Goal: Communication & Community: Answer question/provide support

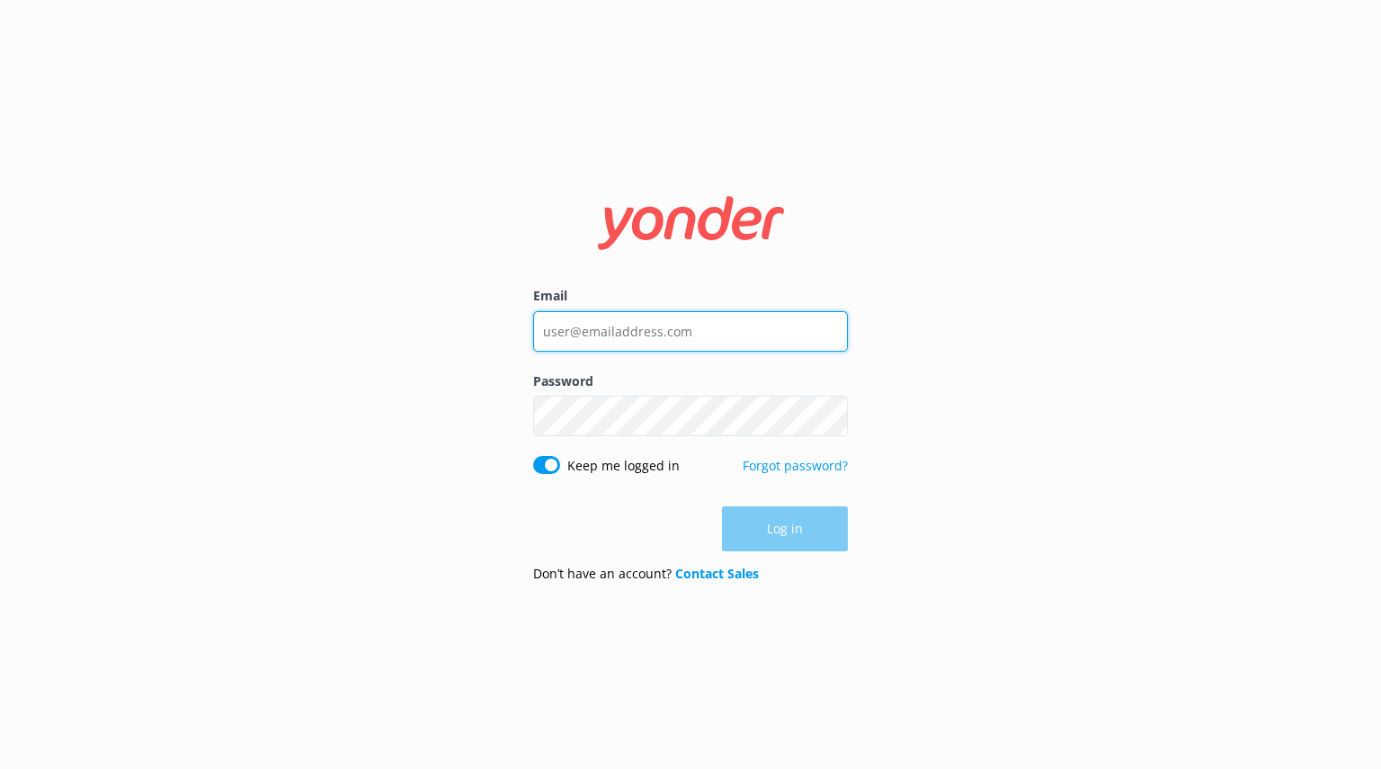
type input "[EMAIL_ADDRESS][DOMAIN_NAME]"
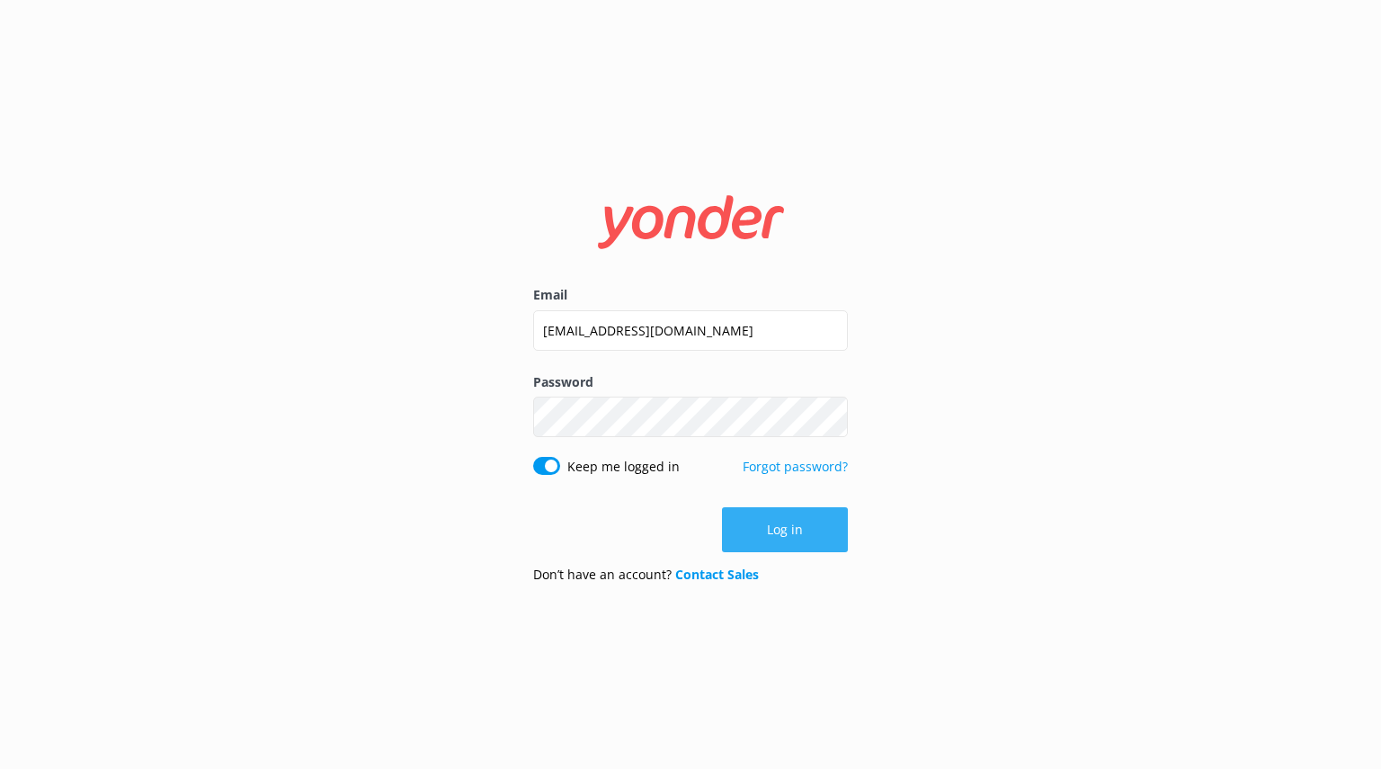
click at [784, 544] on div "Log in" at bounding box center [690, 529] width 315 height 45
click at [802, 521] on button "Log in" at bounding box center [785, 529] width 126 height 45
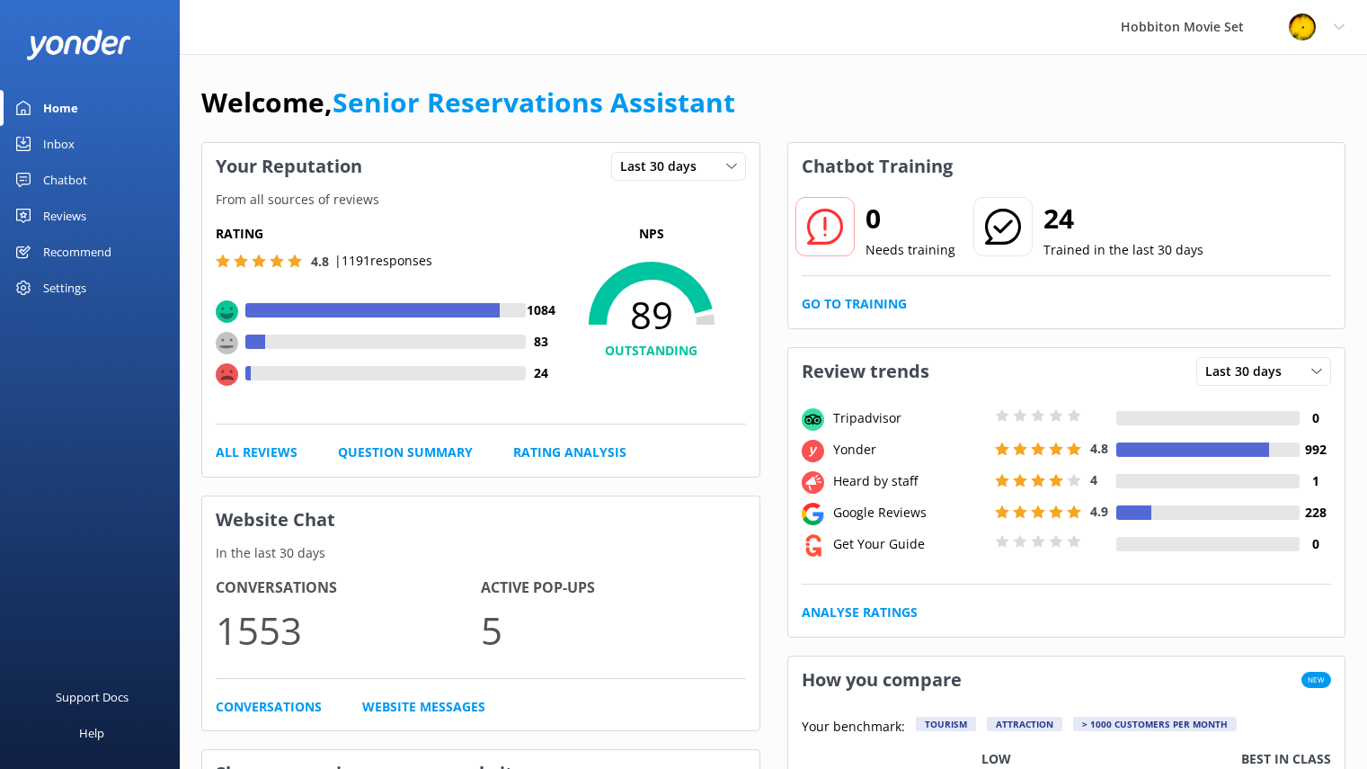
click at [61, 181] on div "Chatbot" at bounding box center [65, 180] width 44 height 36
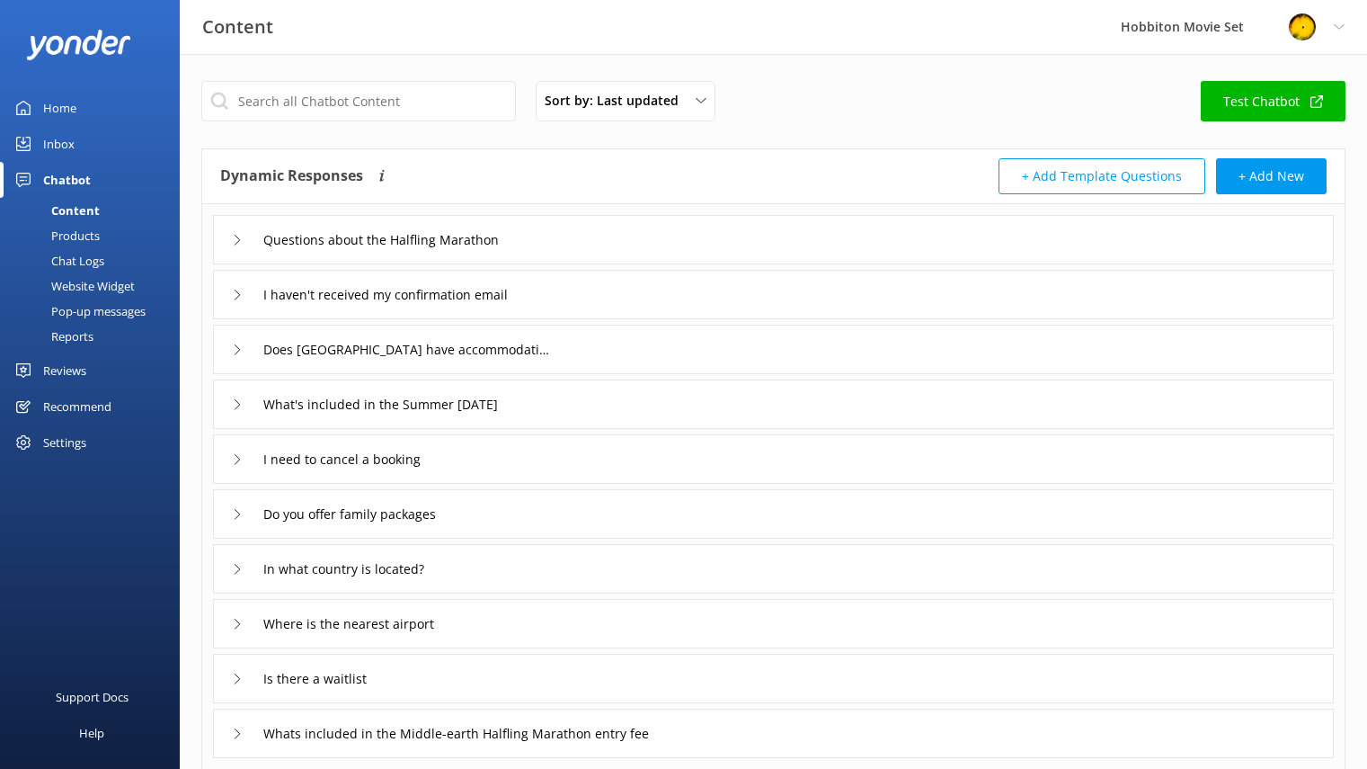
click at [51, 152] on div "Inbox" at bounding box center [58, 144] width 31 height 36
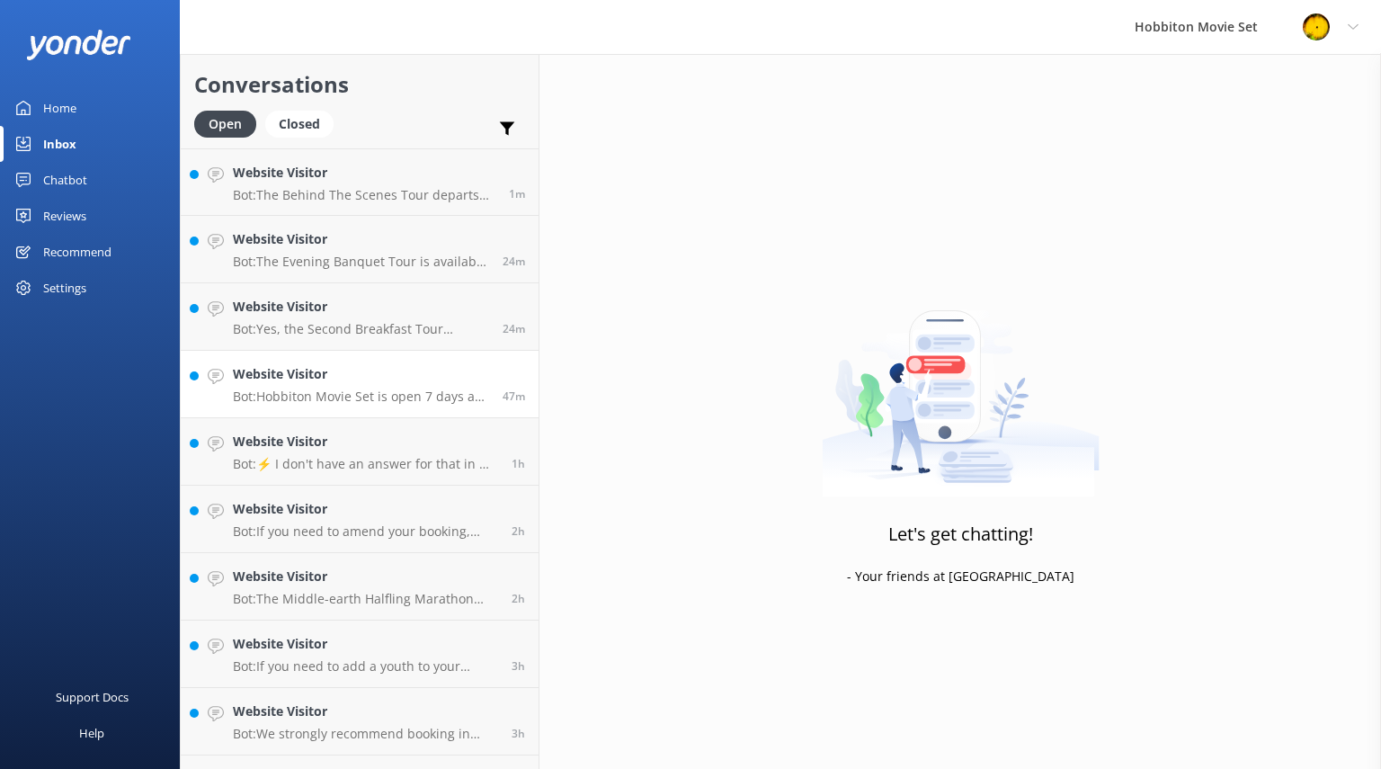
scroll to position [593, 0]
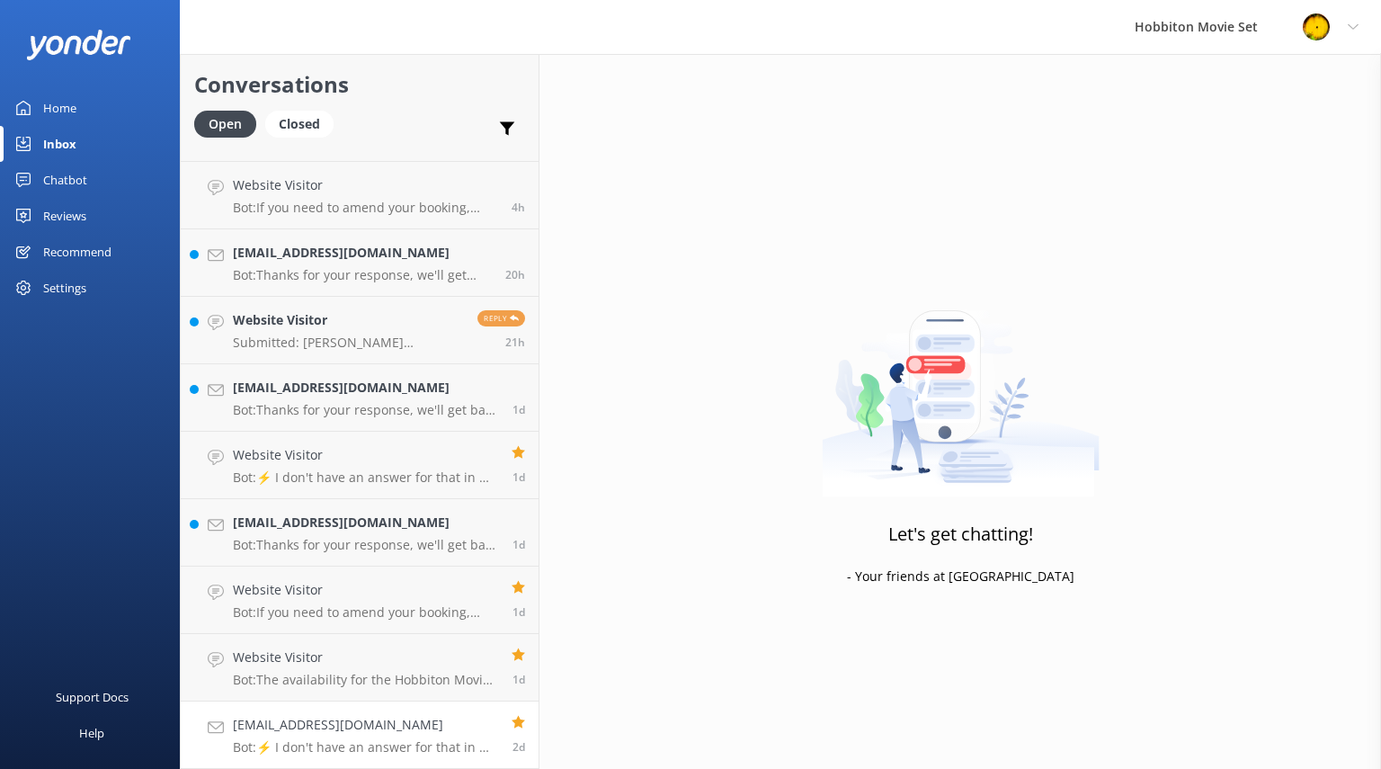
click at [336, 704] on link "[EMAIL_ADDRESS][DOMAIN_NAME] Bot: ⚡ I don't have an answer for that in my knowl…" at bounding box center [360, 734] width 358 height 67
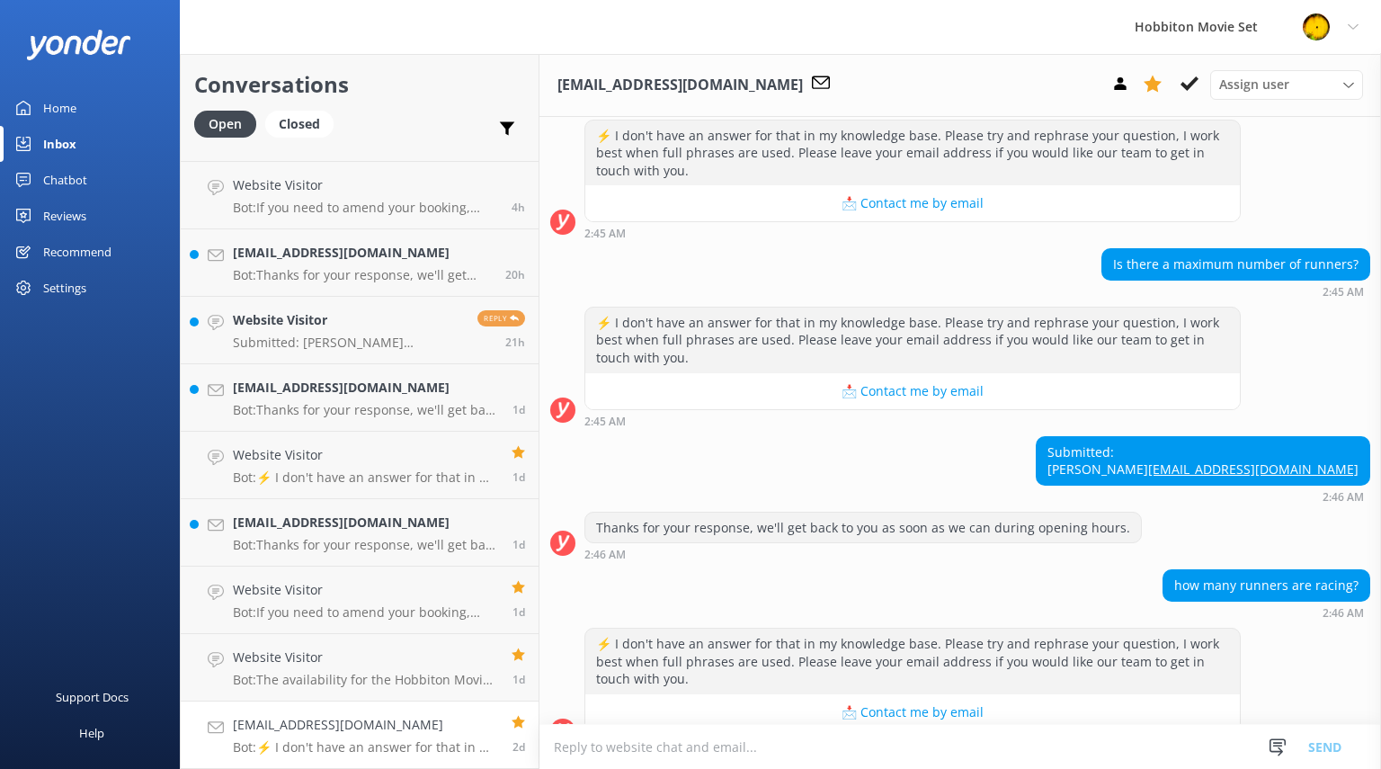
scroll to position [777, 0]
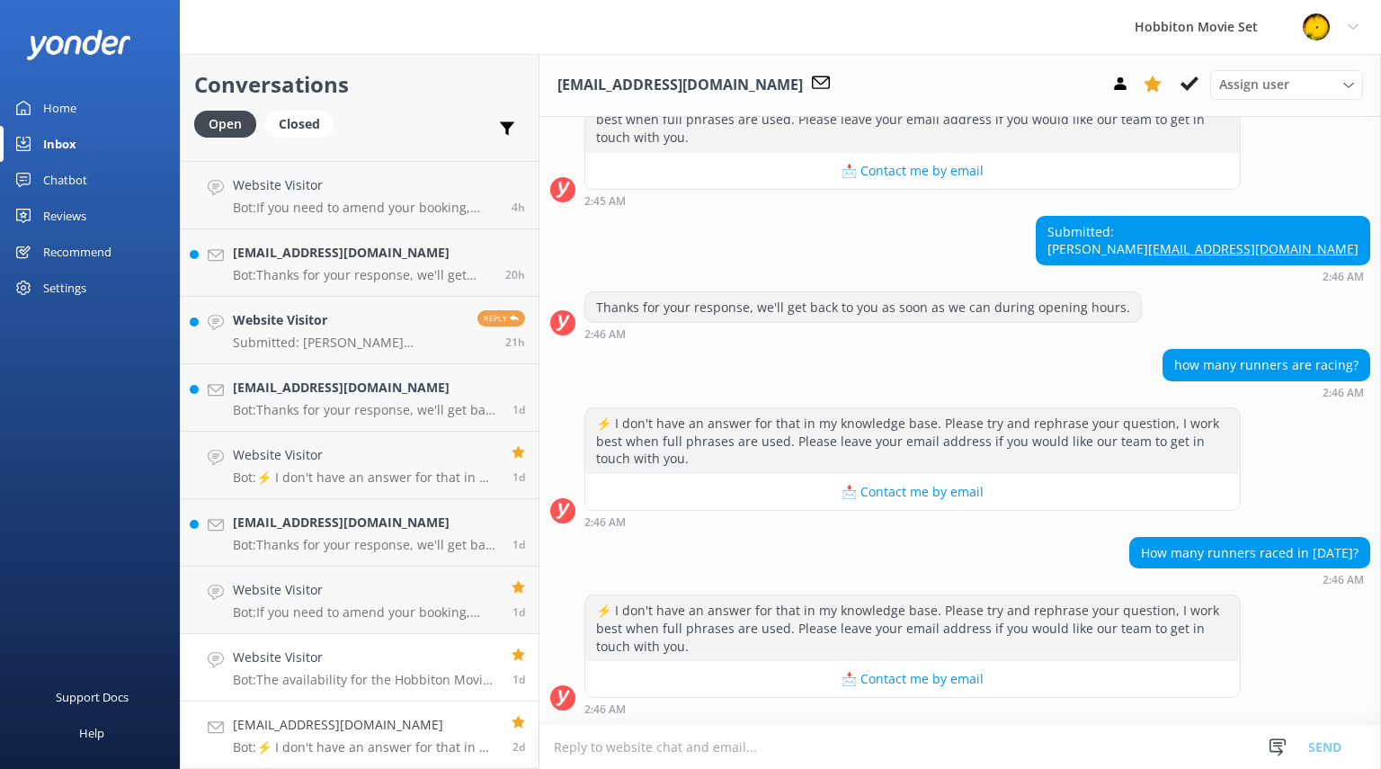
click at [307, 639] on link "Website Visitor Bot: The availability for the Hobbiton Movie Set Beer Festival …" at bounding box center [360, 667] width 358 height 67
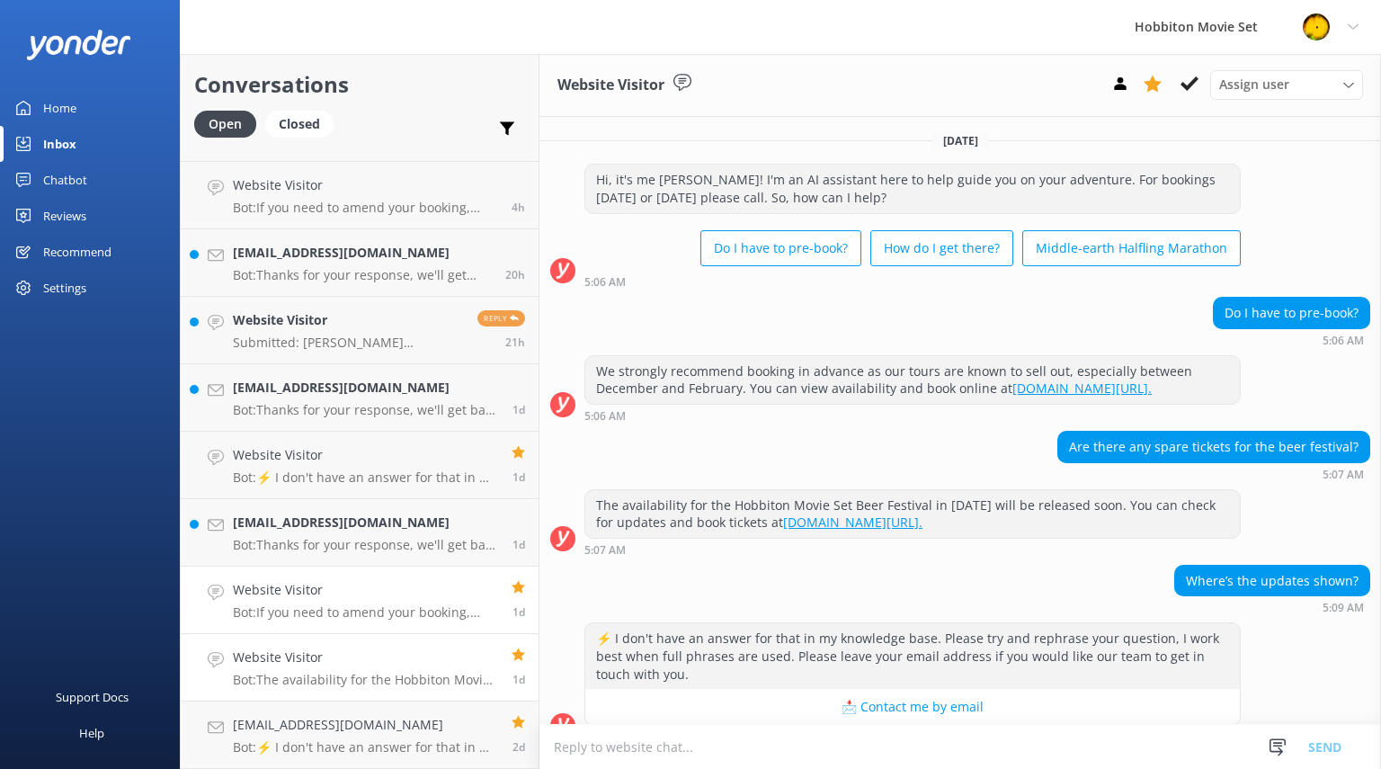
scroll to position [227, 0]
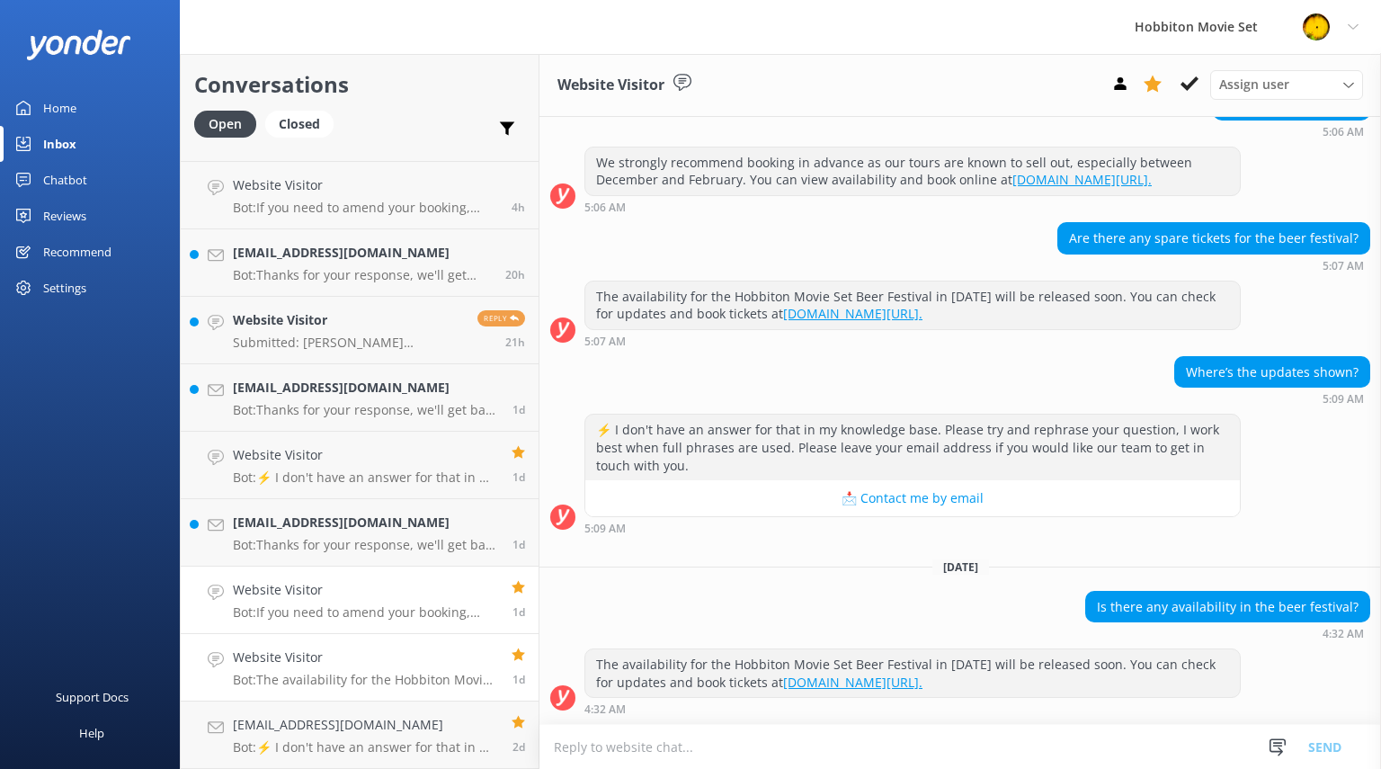
click at [325, 610] on p "Bot: If you need to amend your booking, please contact our team at [EMAIL_ADDRE…" at bounding box center [365, 612] width 265 height 16
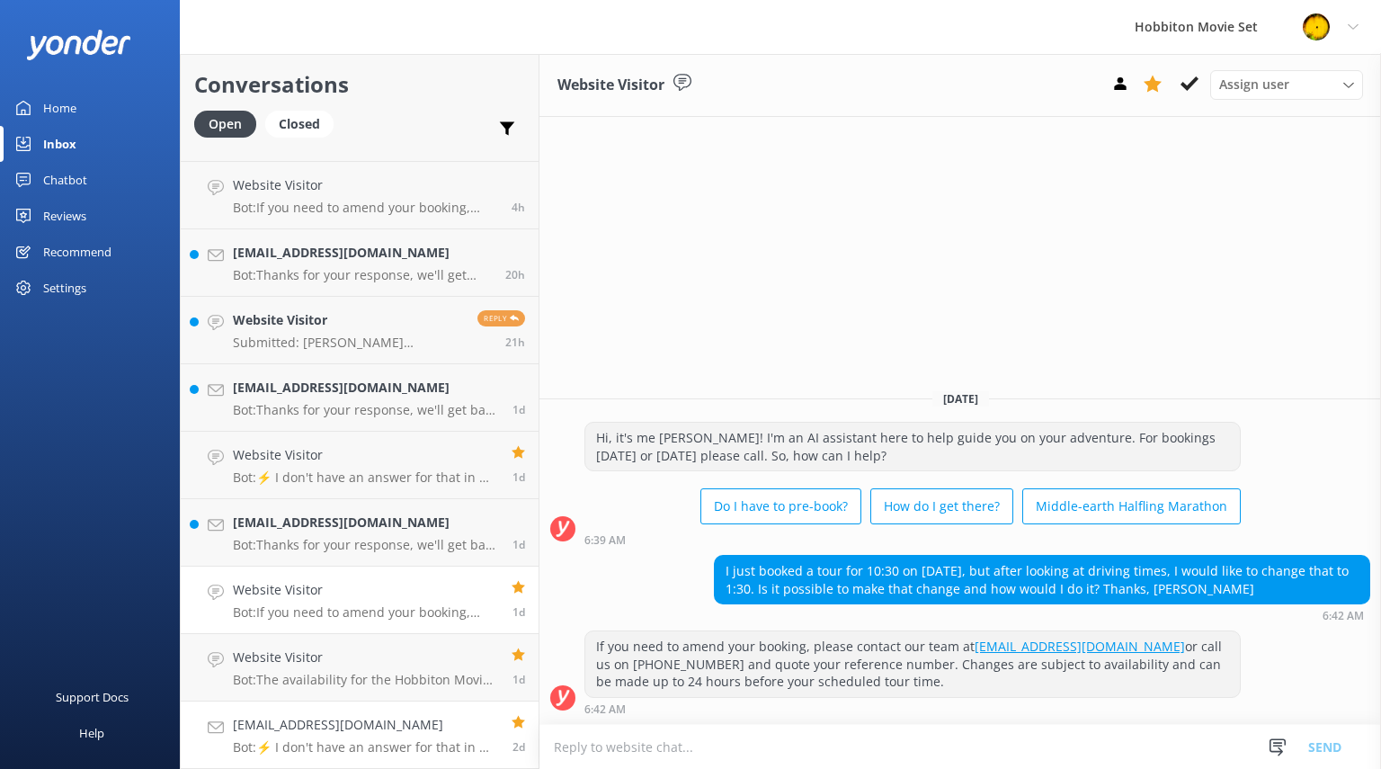
click at [312, 723] on h4 "[EMAIL_ADDRESS][DOMAIN_NAME]" at bounding box center [365, 725] width 265 height 20
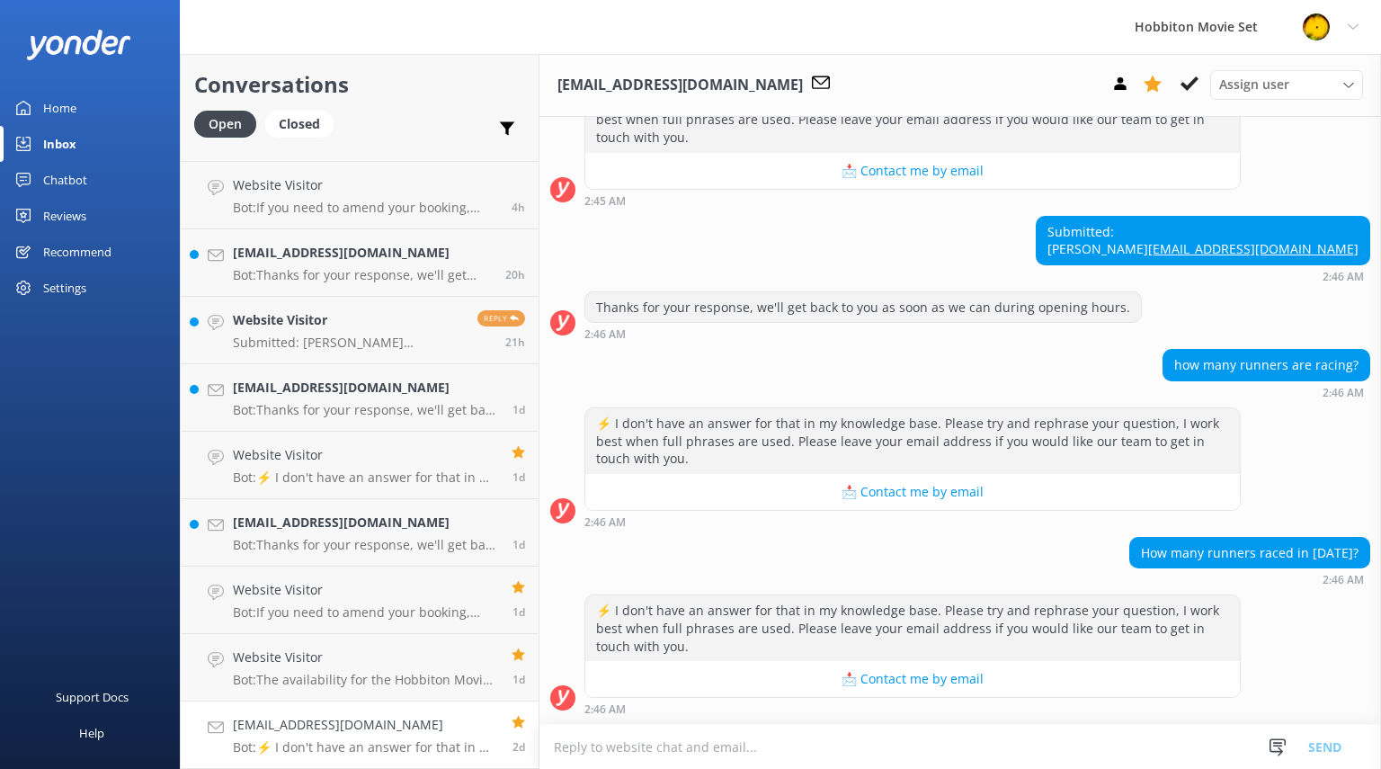
scroll to position [777, 0]
drag, startPoint x: 1348, startPoint y: 250, endPoint x: 1155, endPoint y: 249, distance: 193.3
click at [1155, 249] on div "Submitted: [PERSON_NAME] [EMAIL_ADDRESS][DOMAIN_NAME]" at bounding box center [1203, 241] width 333 height 48
copy link "[EMAIL_ADDRESS][DOMAIN_NAME]"
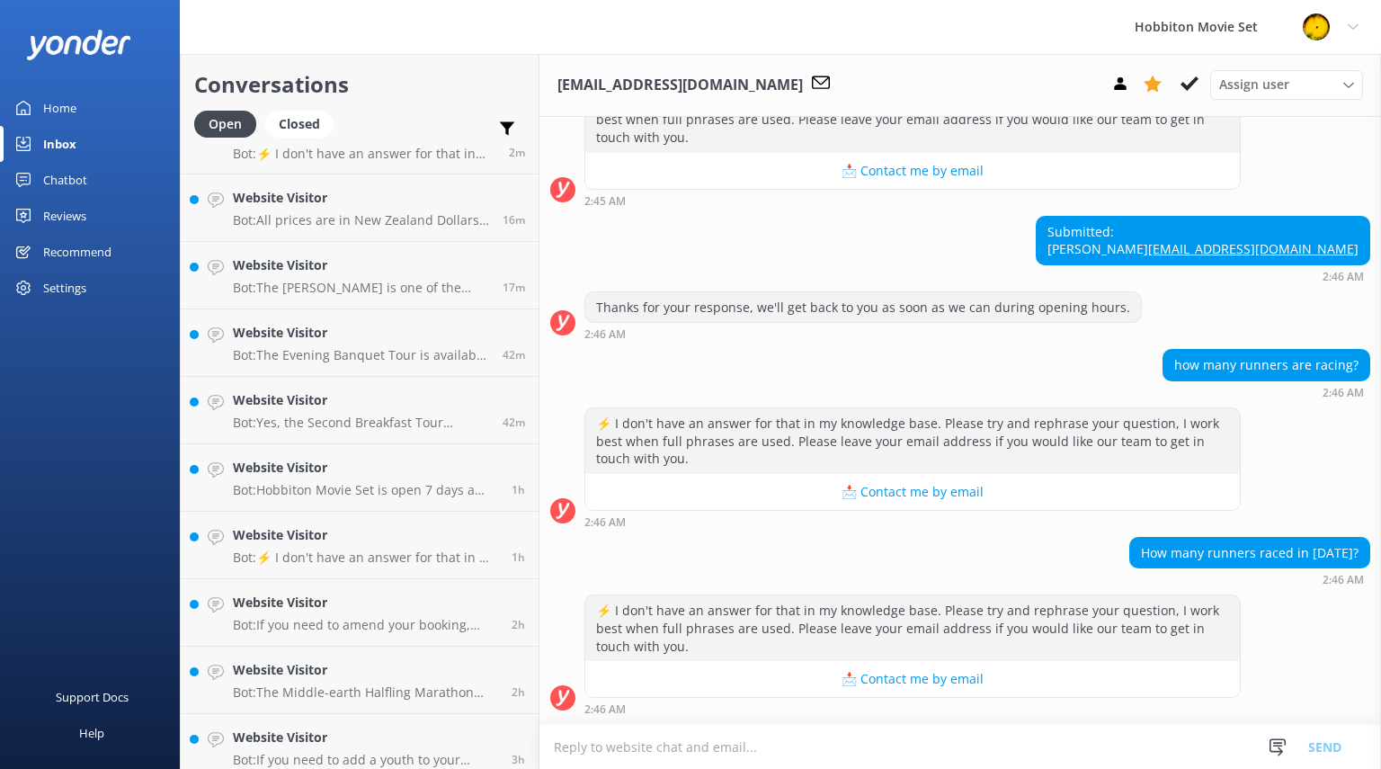
scroll to position [0, 0]
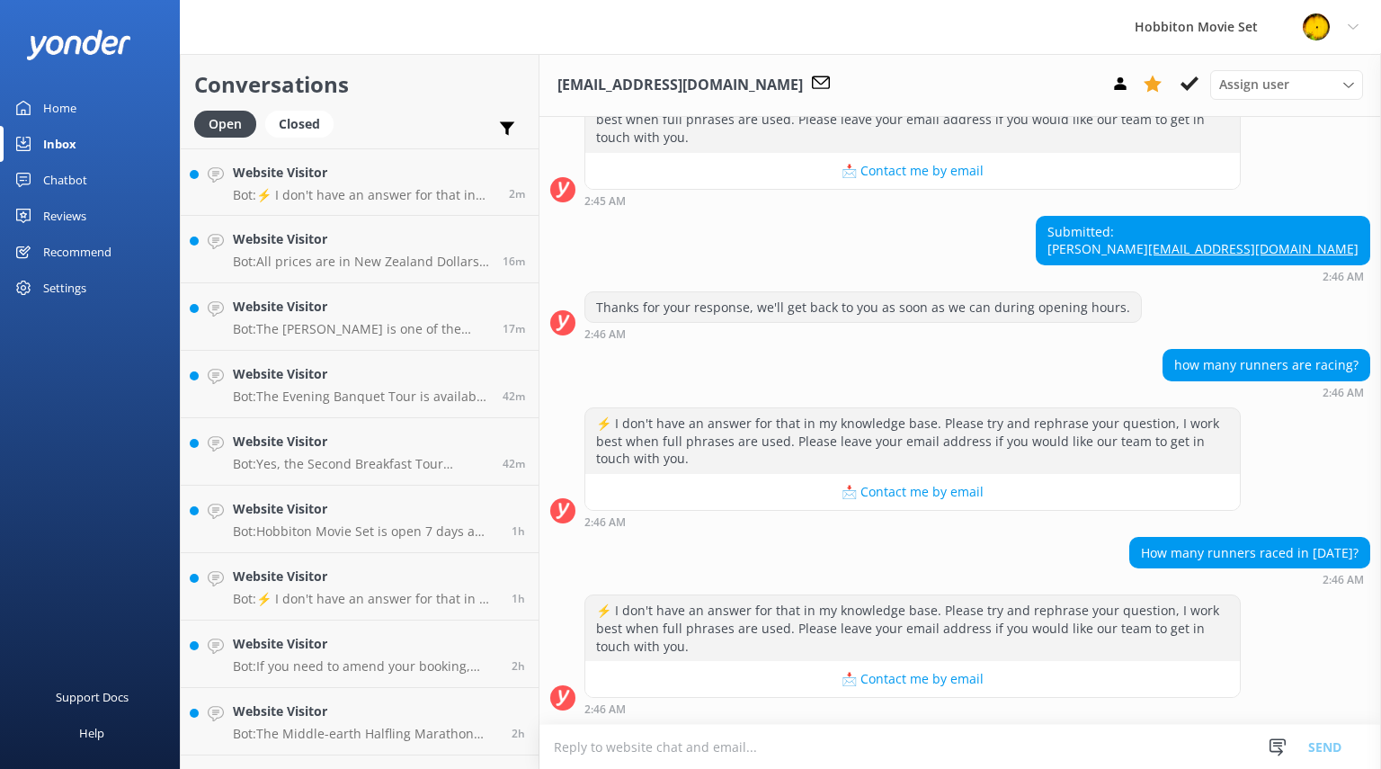
click at [659, 761] on textarea at bounding box center [959, 747] width 841 height 44
click at [809, 517] on div "2:46 AM" at bounding box center [912, 521] width 656 height 13
click at [394, 178] on h4 "Website Visitor" at bounding box center [364, 173] width 263 height 20
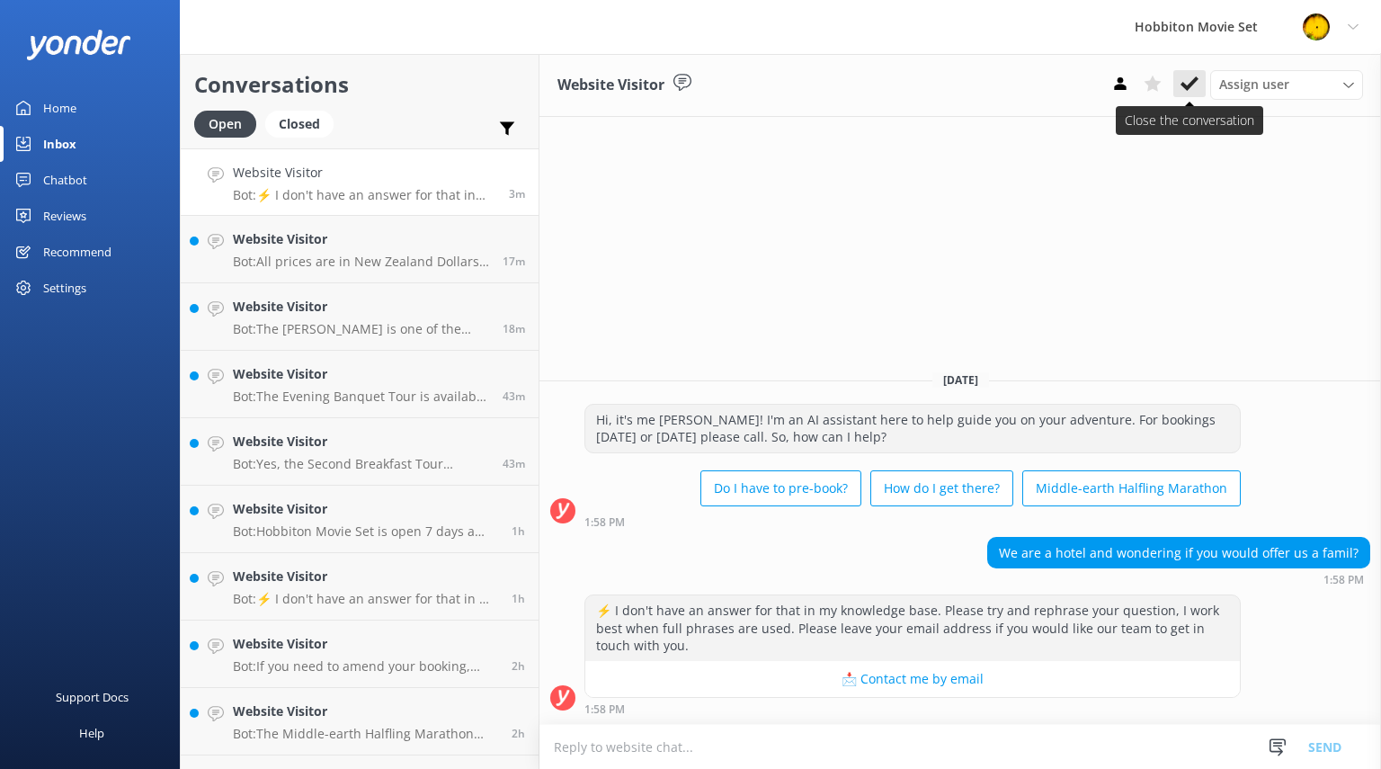
click at [1192, 81] on use at bounding box center [1189, 83] width 18 height 14
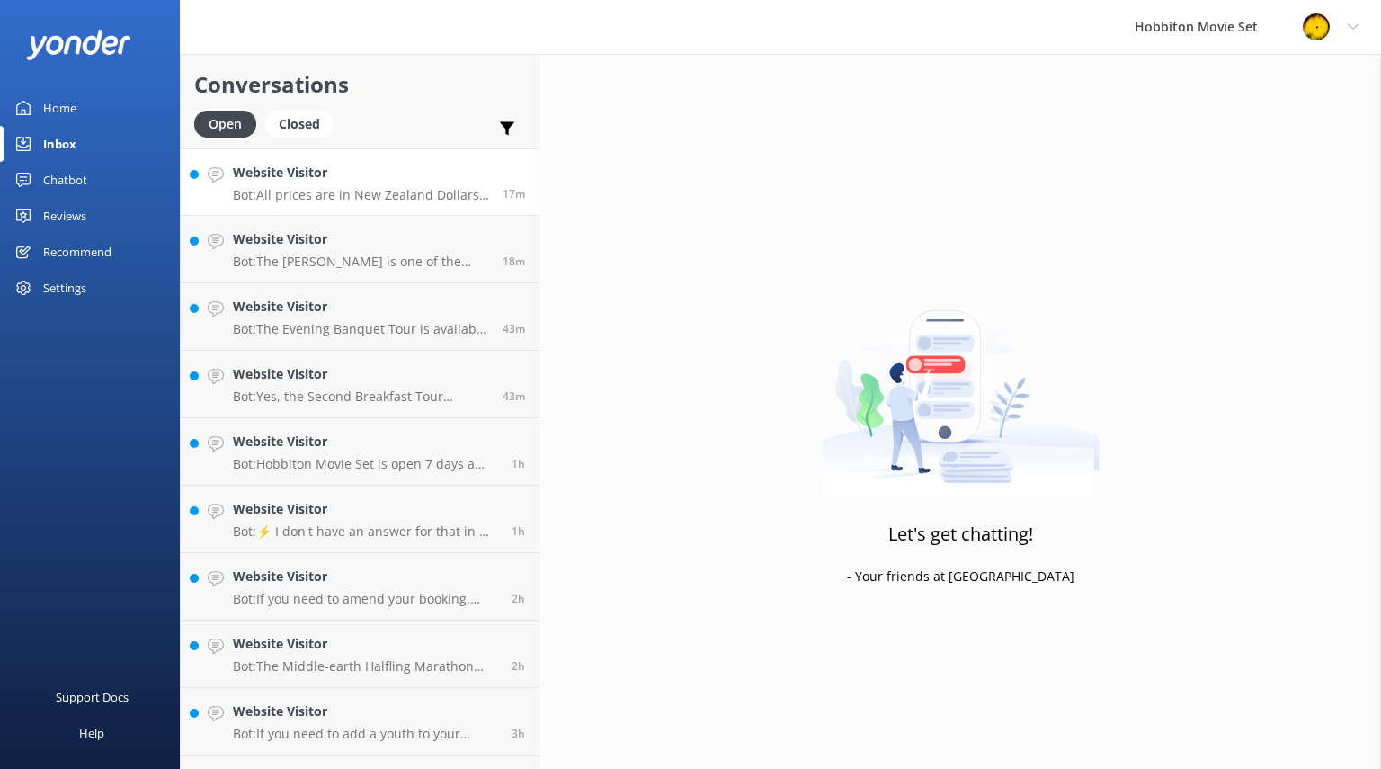
click at [422, 186] on div "Website Visitor Bot: All prices are in New Zealand Dollars (NZD) and are GST in…" at bounding box center [361, 182] width 256 height 39
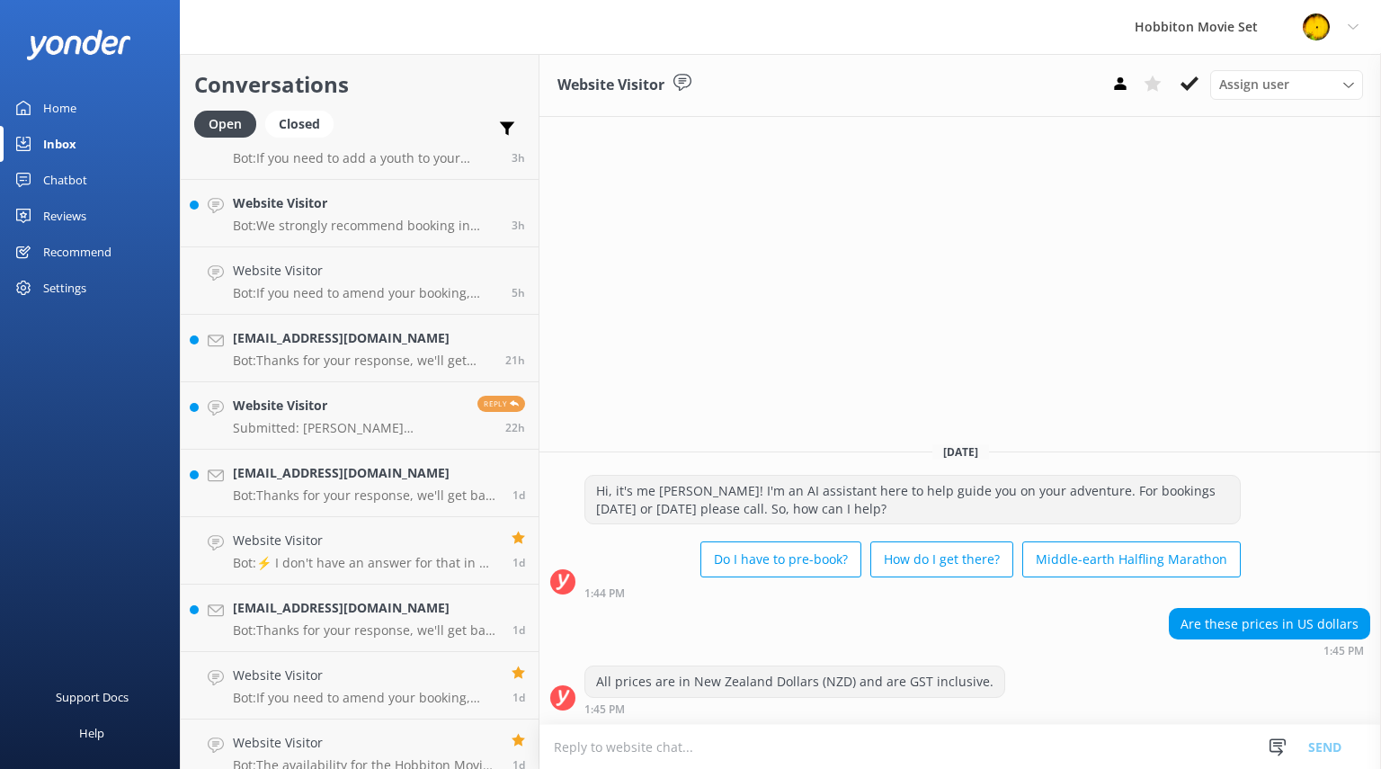
scroll to position [661, 0]
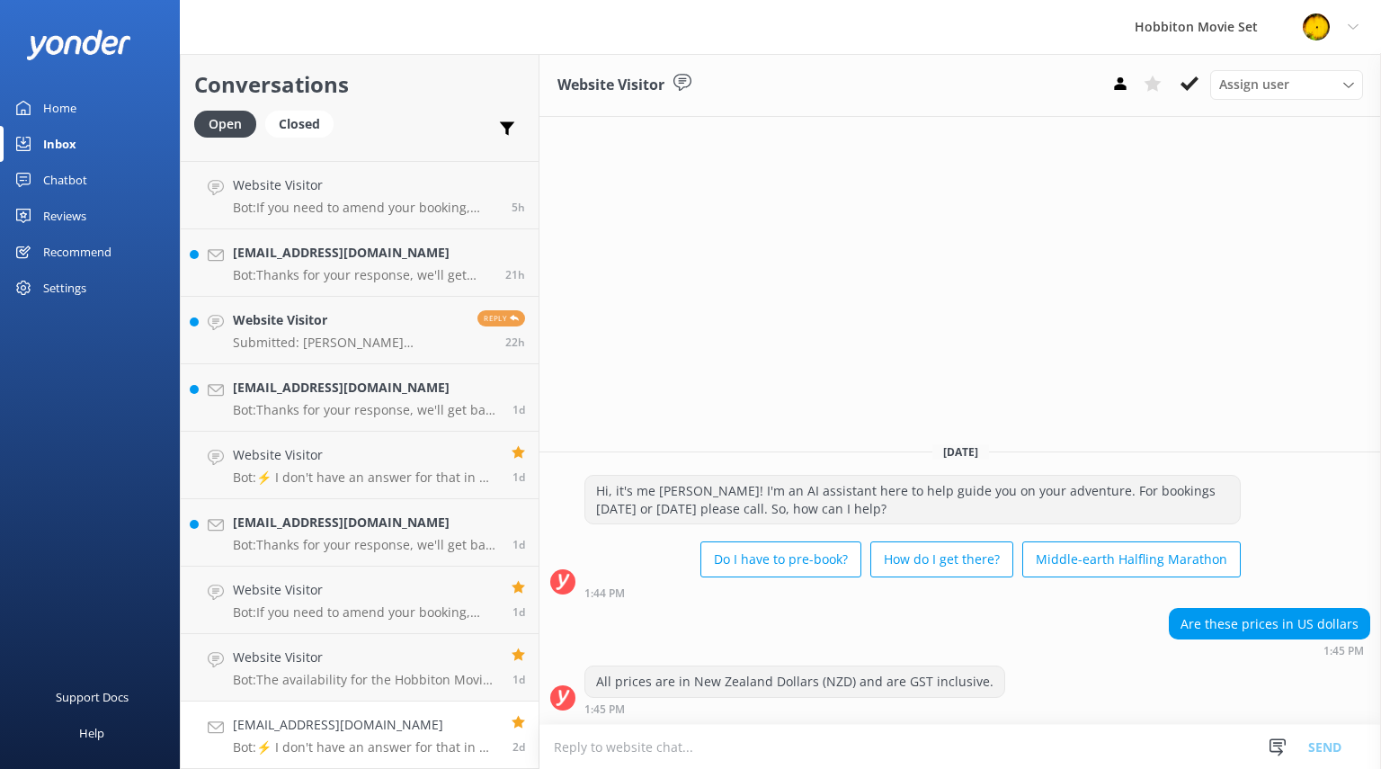
click at [383, 733] on h4 "[EMAIL_ADDRESS][DOMAIN_NAME]" at bounding box center [365, 725] width 265 height 20
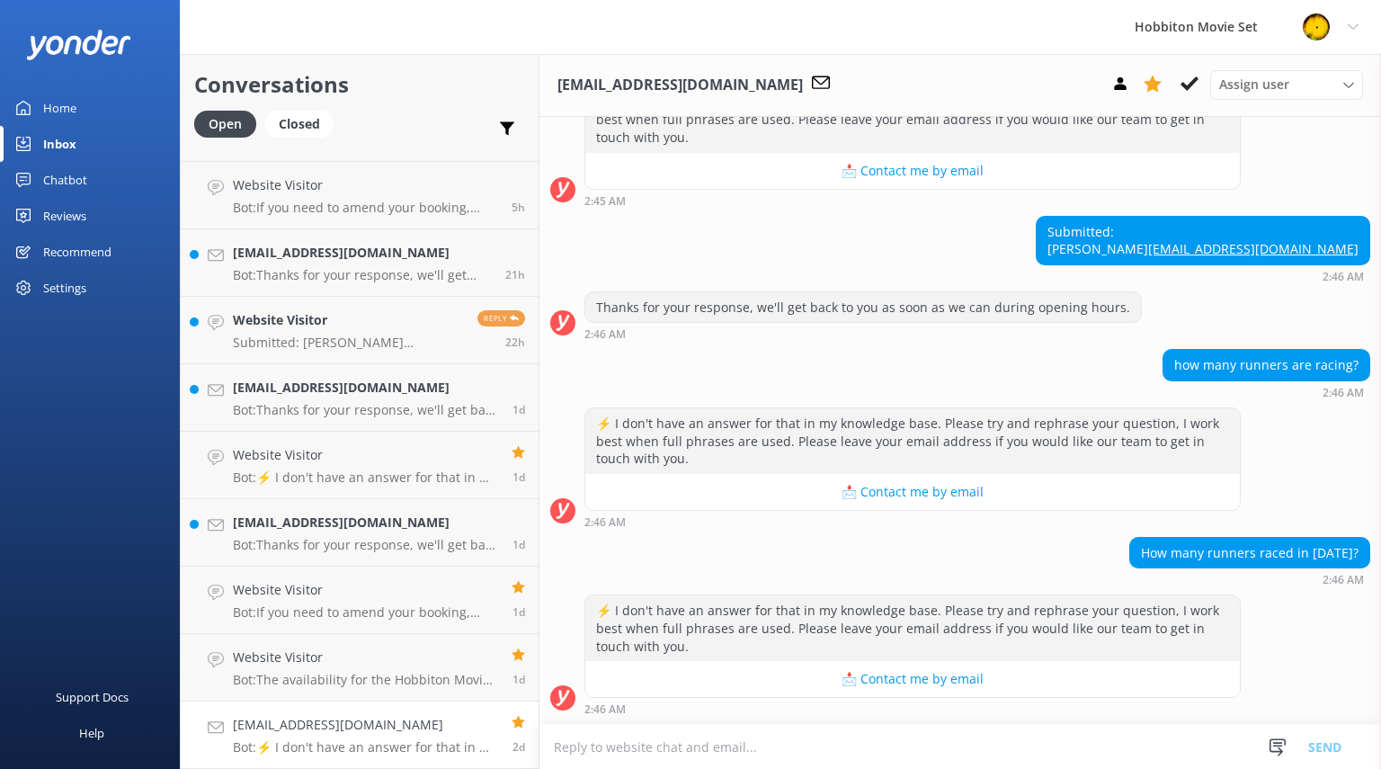
scroll to position [777, 0]
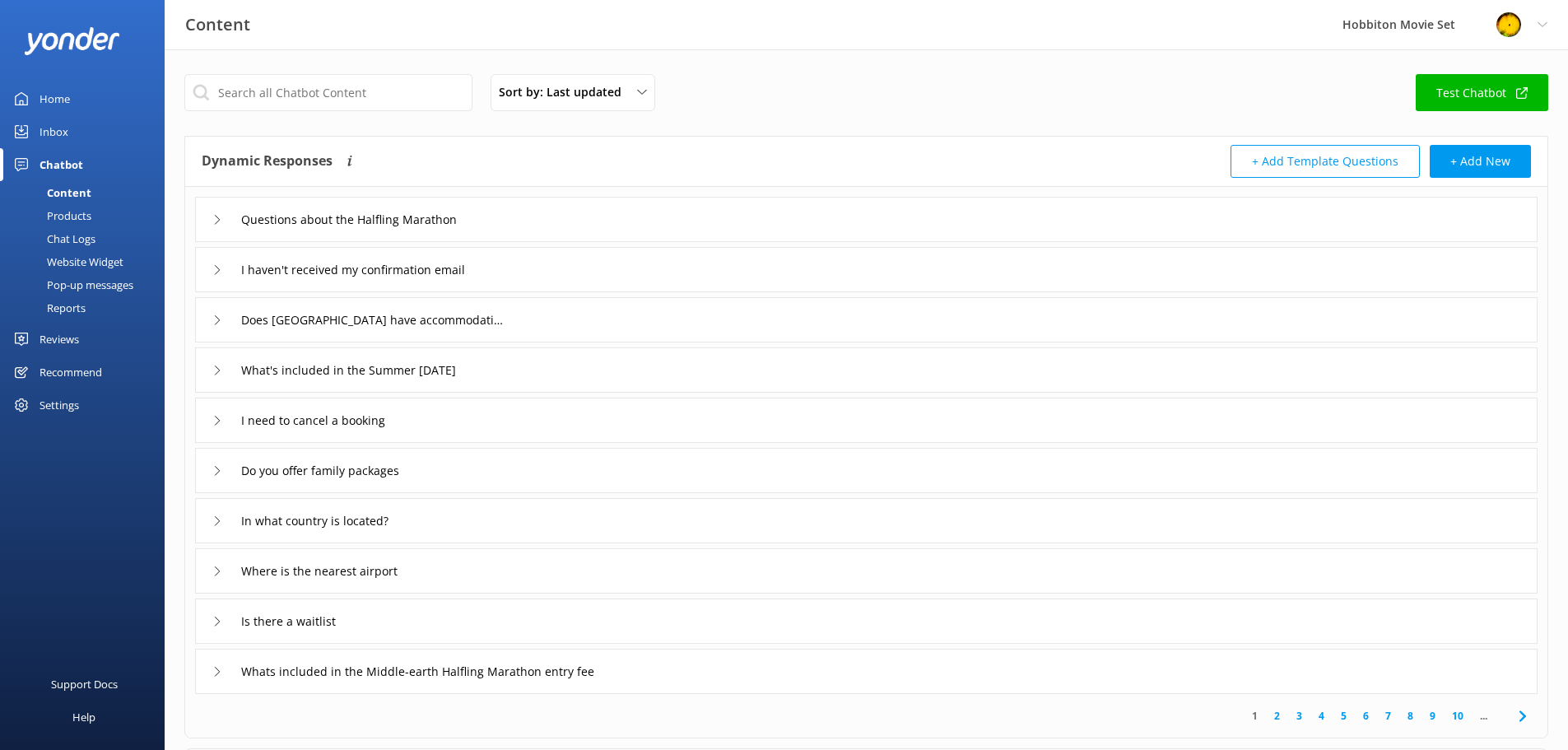
click at [62, 134] on div "Inbox" at bounding box center [53, 132] width 28 height 33
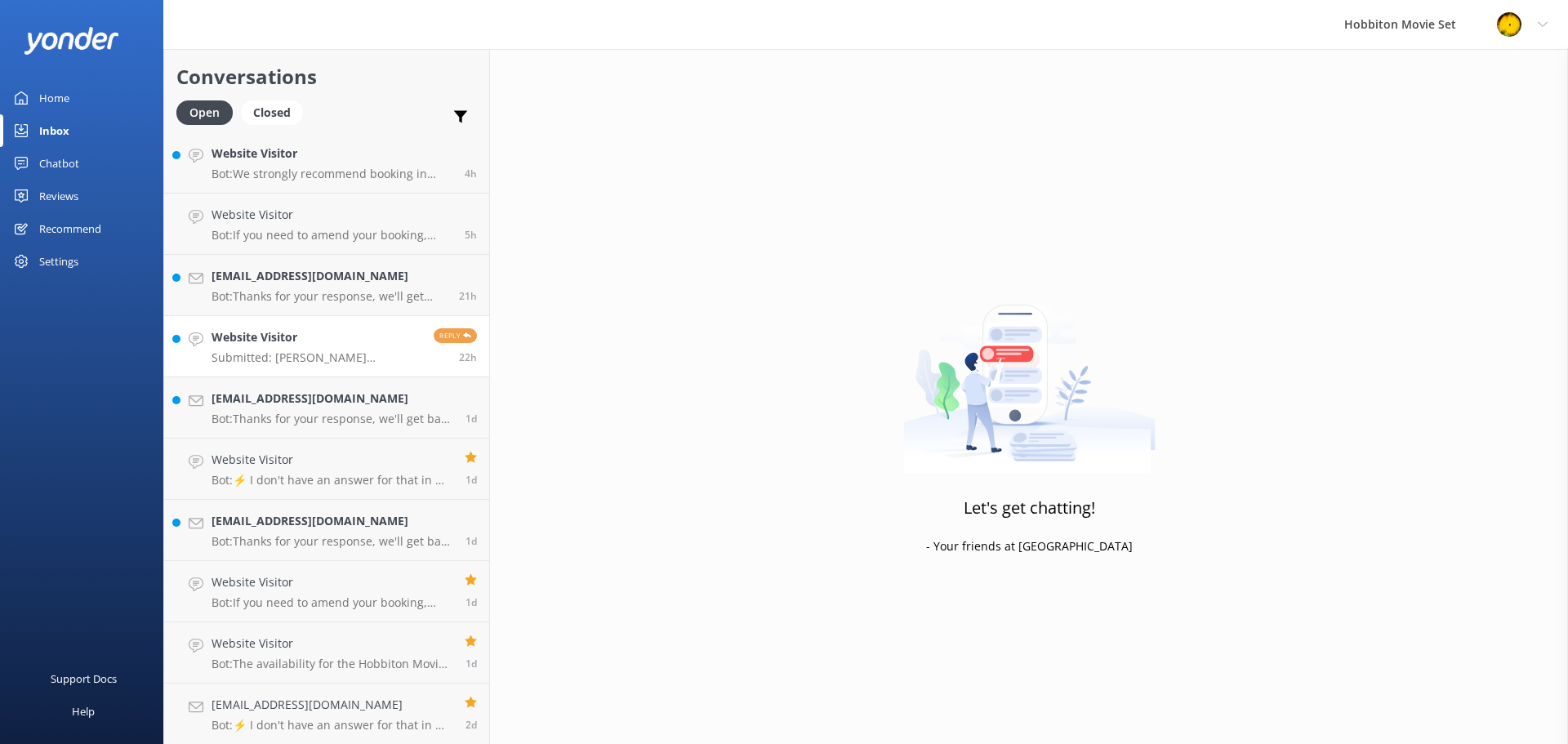
scroll to position [677, 0]
click at [286, 462] on h4 "Website Visitor" at bounding box center [332, 459] width 241 height 18
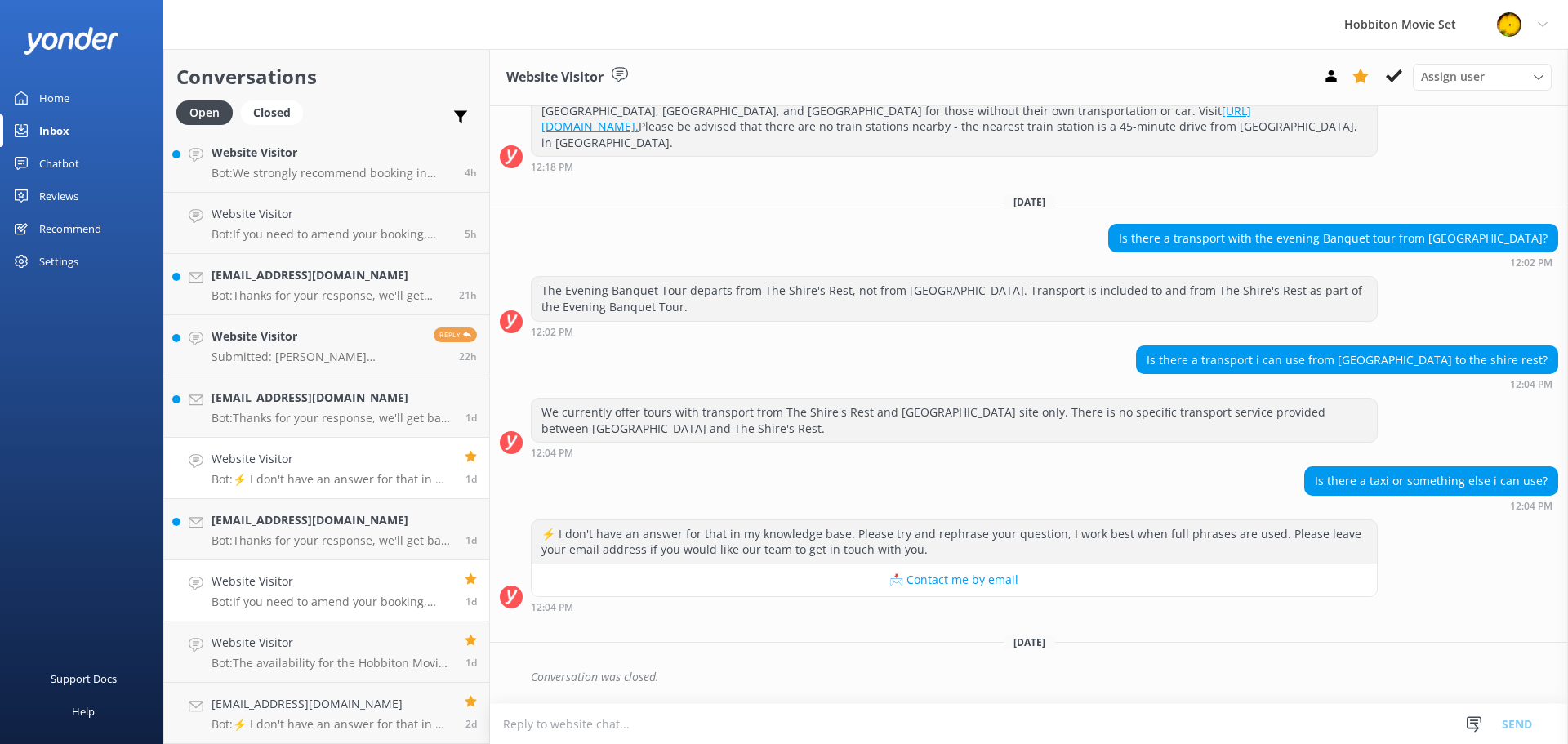
scroll to position [290, 0]
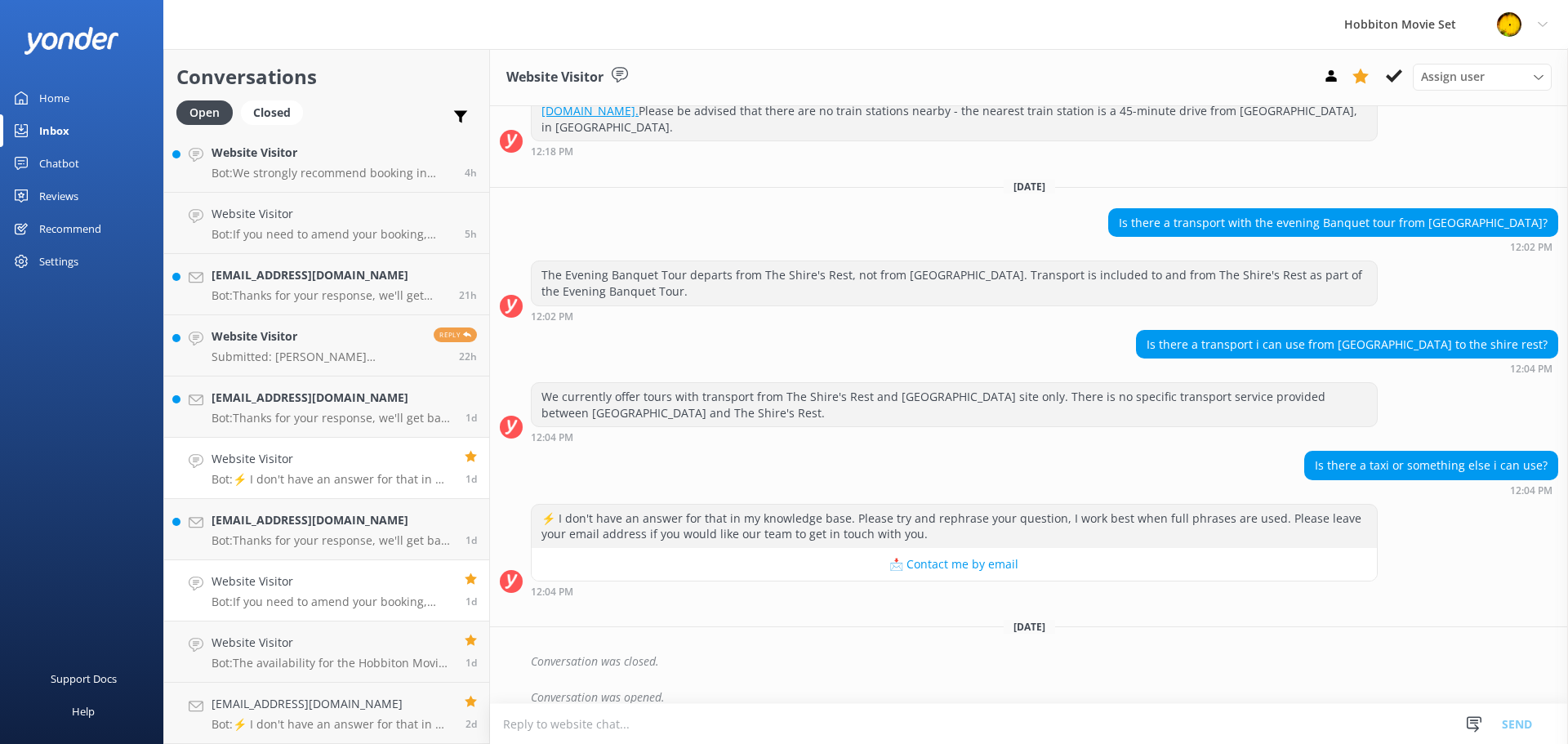
click at [352, 598] on p "Bot: If you need to amend your booking, please contact our team at [EMAIL_ADDRE…" at bounding box center [332, 601] width 241 height 15
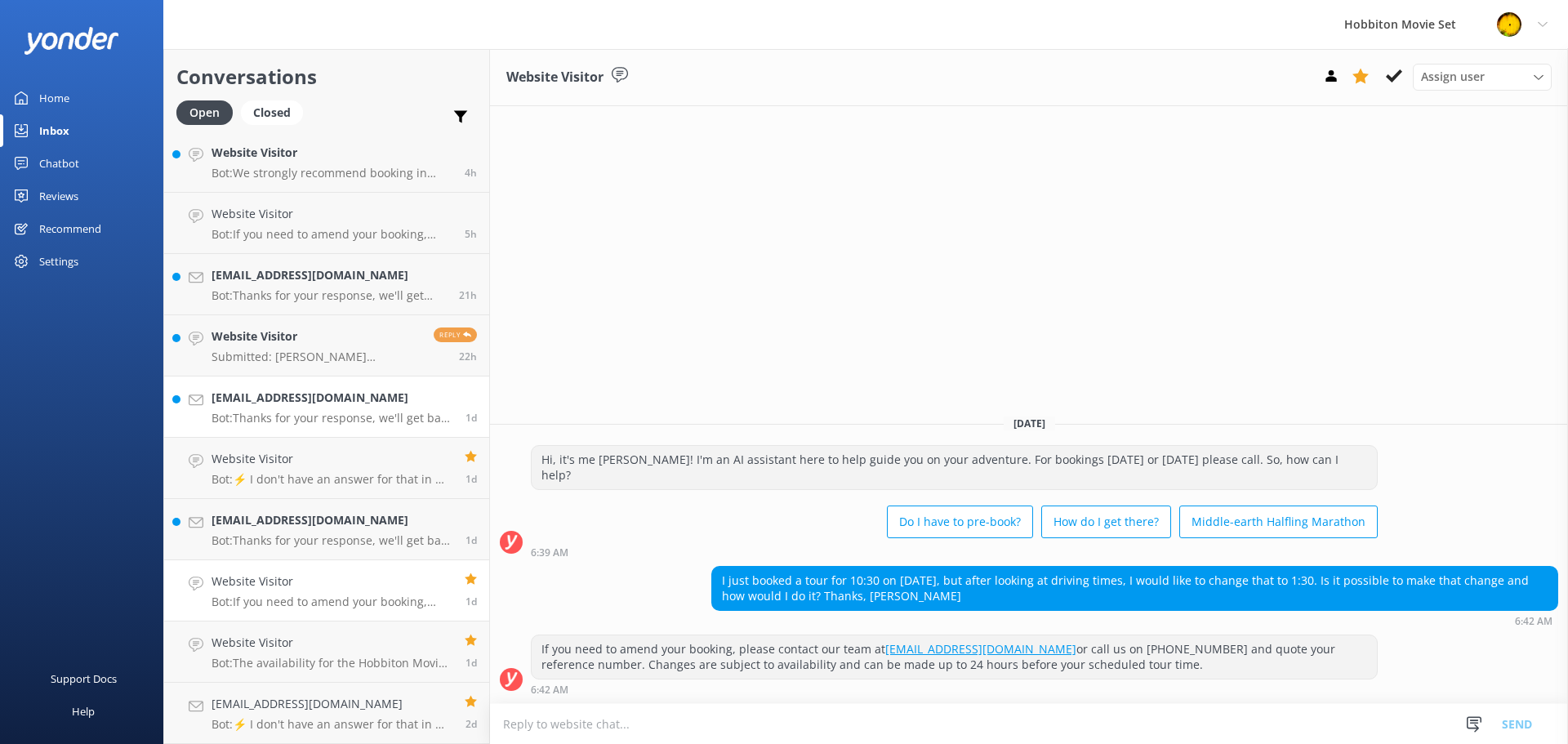
click at [366, 429] on link "Srrojas82@gmail.com Bot: Thanks for your response, we'll get back to you as soo…" at bounding box center [327, 406] width 325 height 61
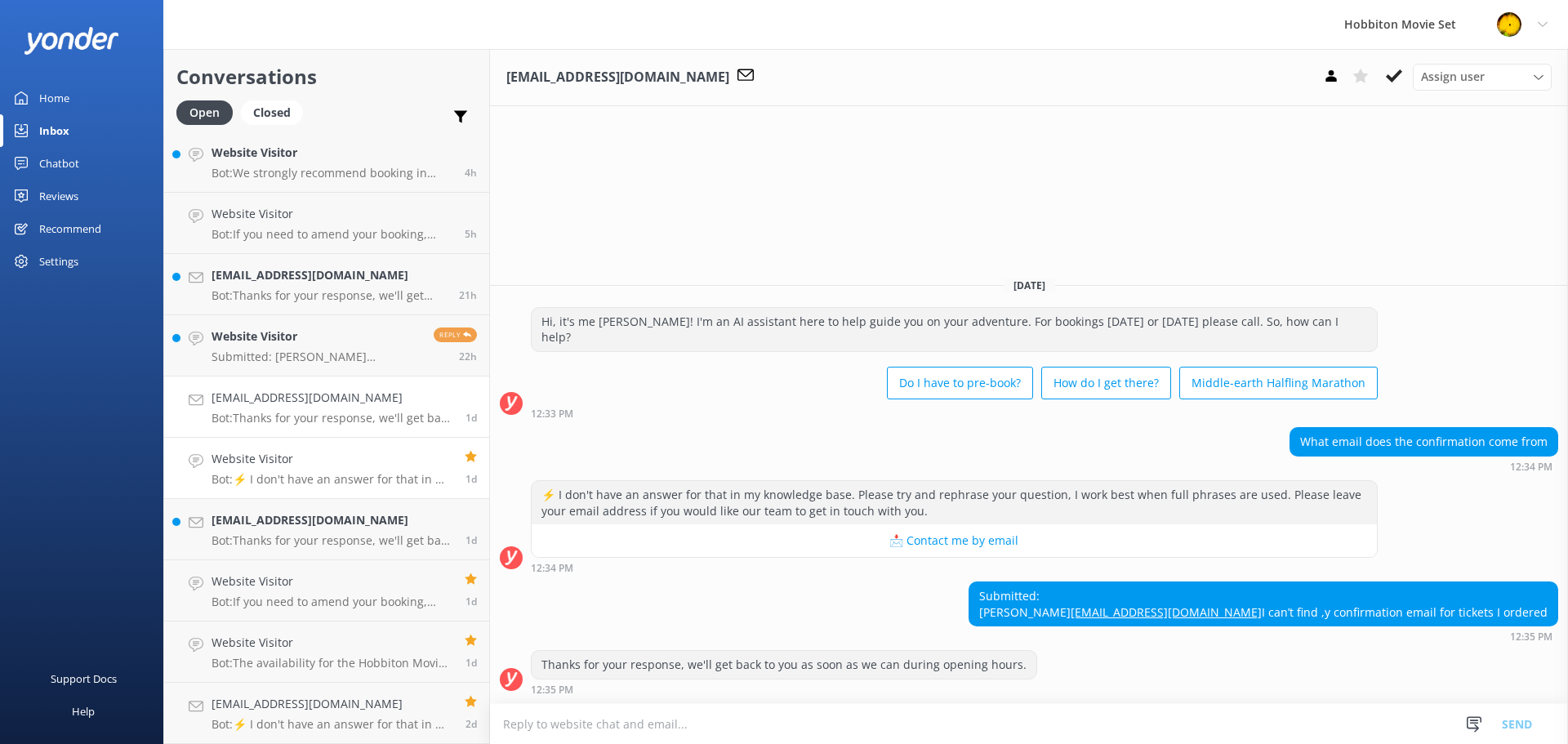
click at [325, 495] on link "Website Visitor Bot: ⚡ I don't have an answer for that in my knowledge base. Pl…" at bounding box center [327, 468] width 325 height 61
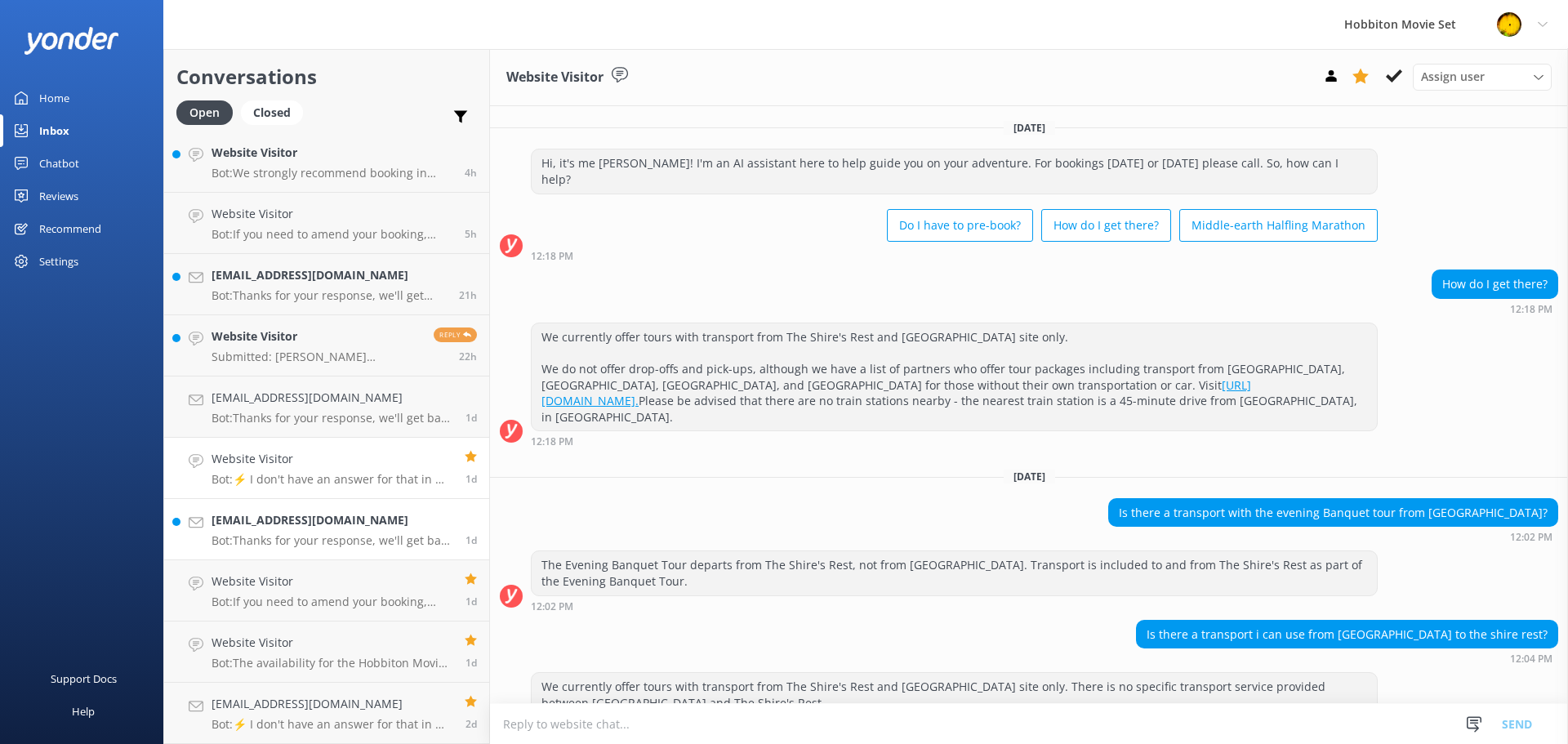
click at [309, 538] on p "Bot: Thanks for your response, we'll get back to you as soon as we can during o…" at bounding box center [332, 541] width 242 height 15
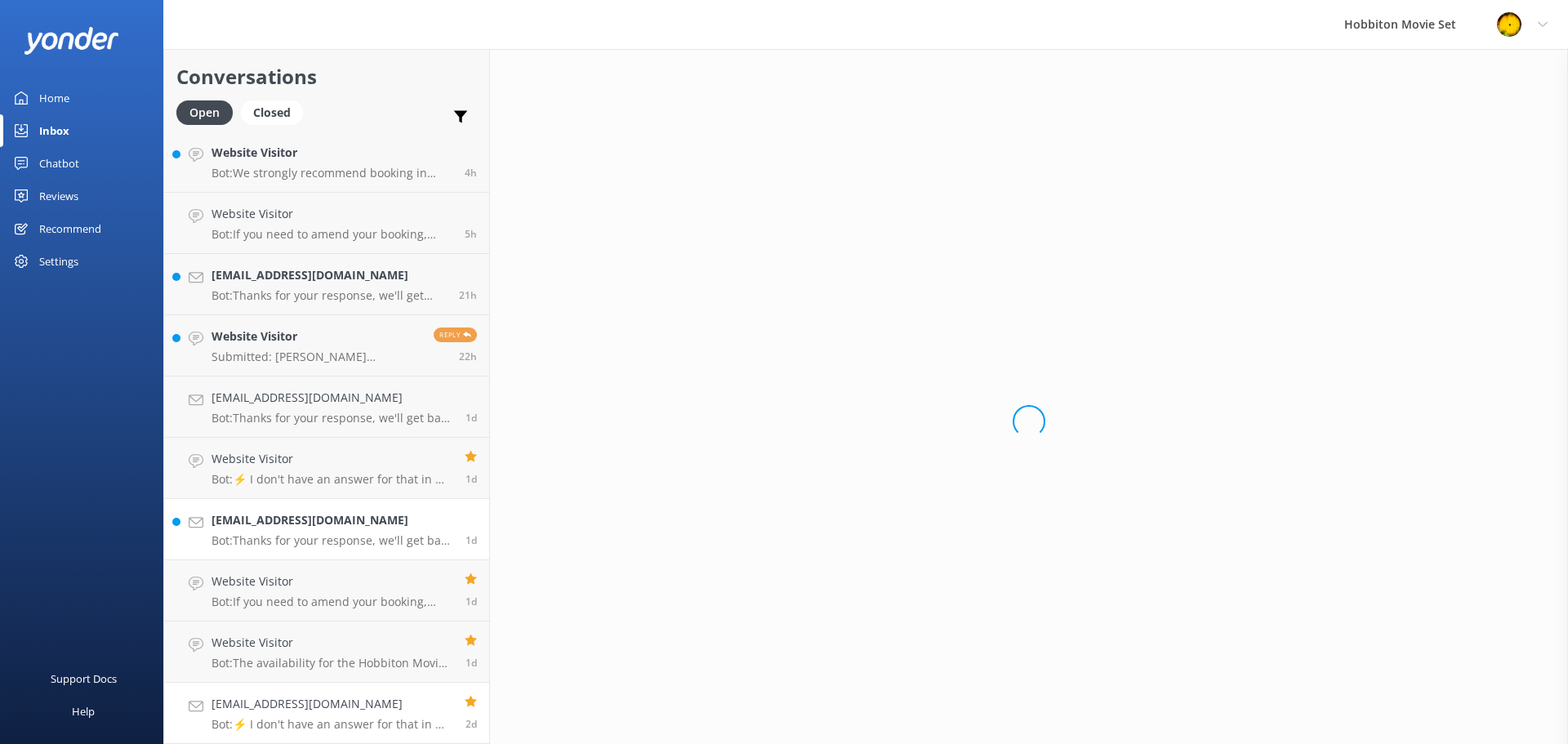
click at [393, 708] on h4 "[EMAIL_ADDRESS][DOMAIN_NAME]" at bounding box center [332, 704] width 241 height 18
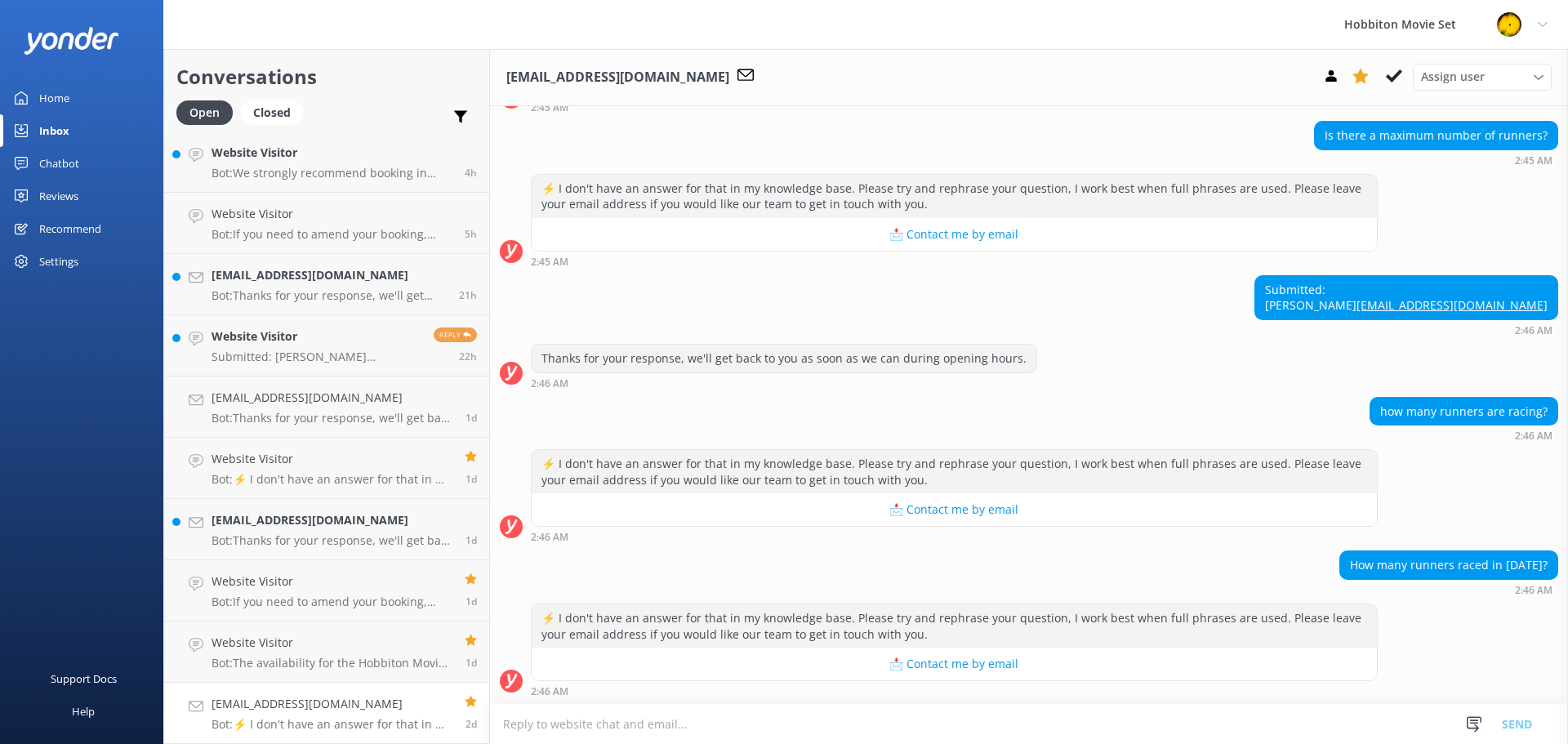
scroll to position [563, 0]
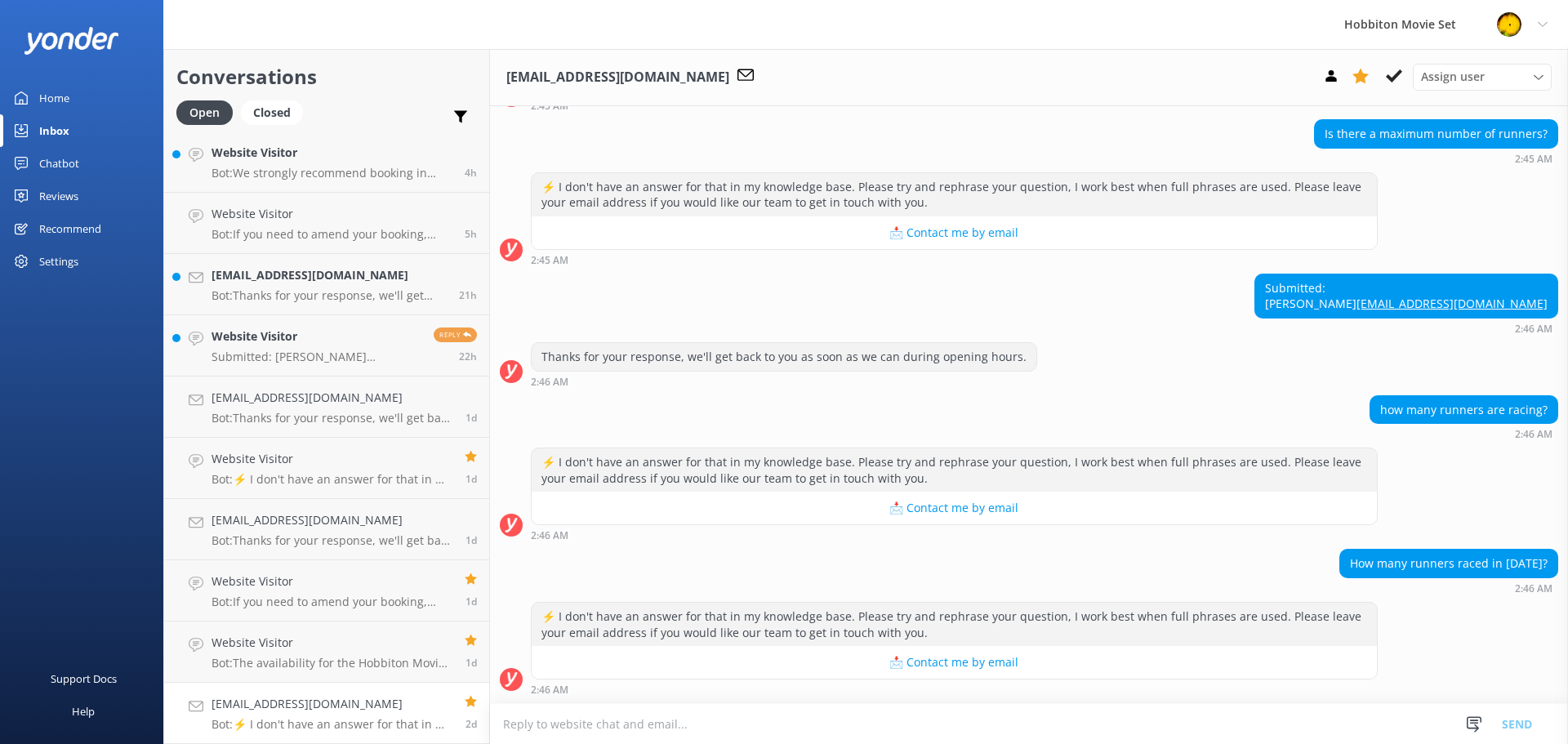
click at [359, 724] on p "Bot: ⚡ I don't have an answer for that in my knowledge base. Please try and rep…" at bounding box center [332, 724] width 241 height 15
click at [1400, 71] on use at bounding box center [1394, 75] width 16 height 13
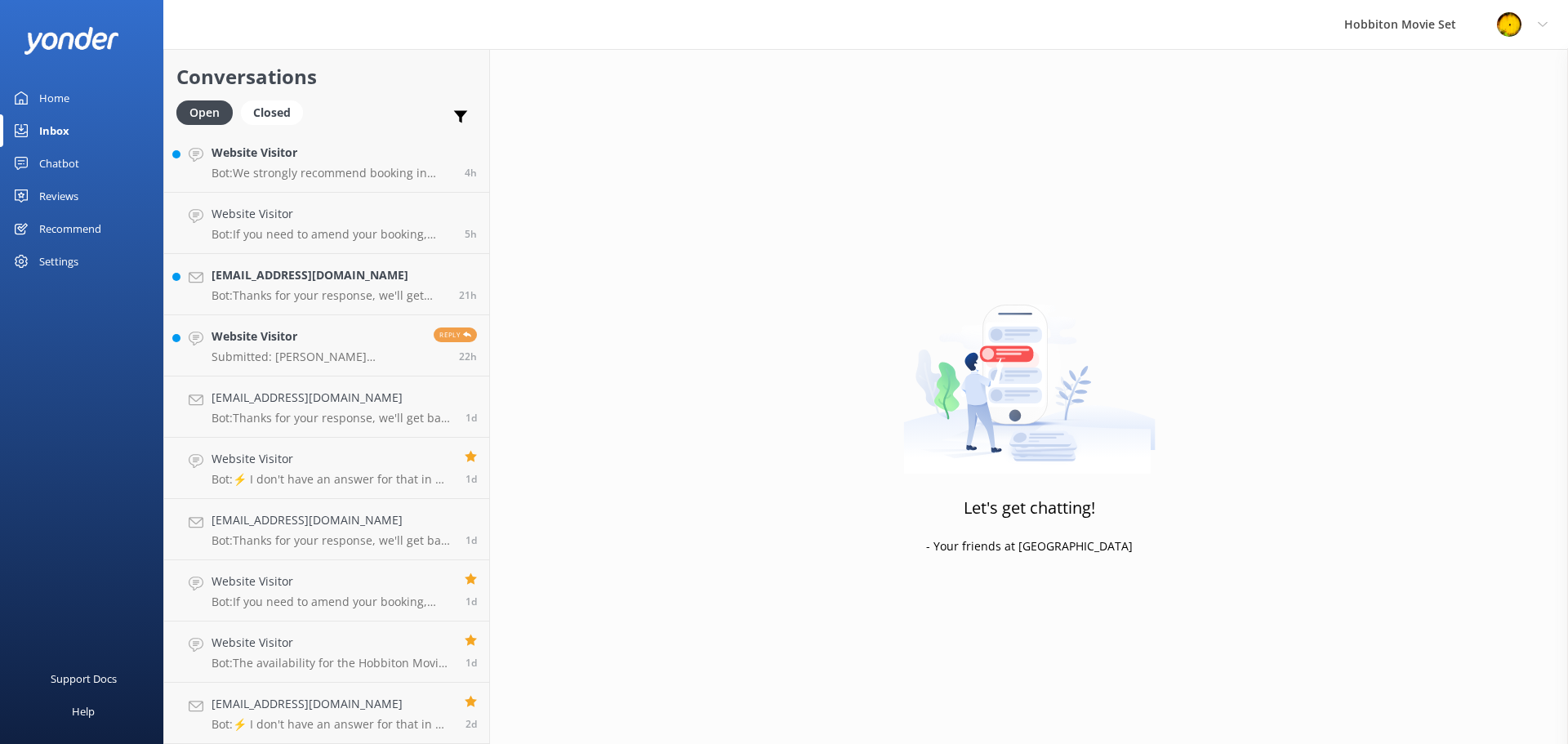
scroll to position [616, 0]
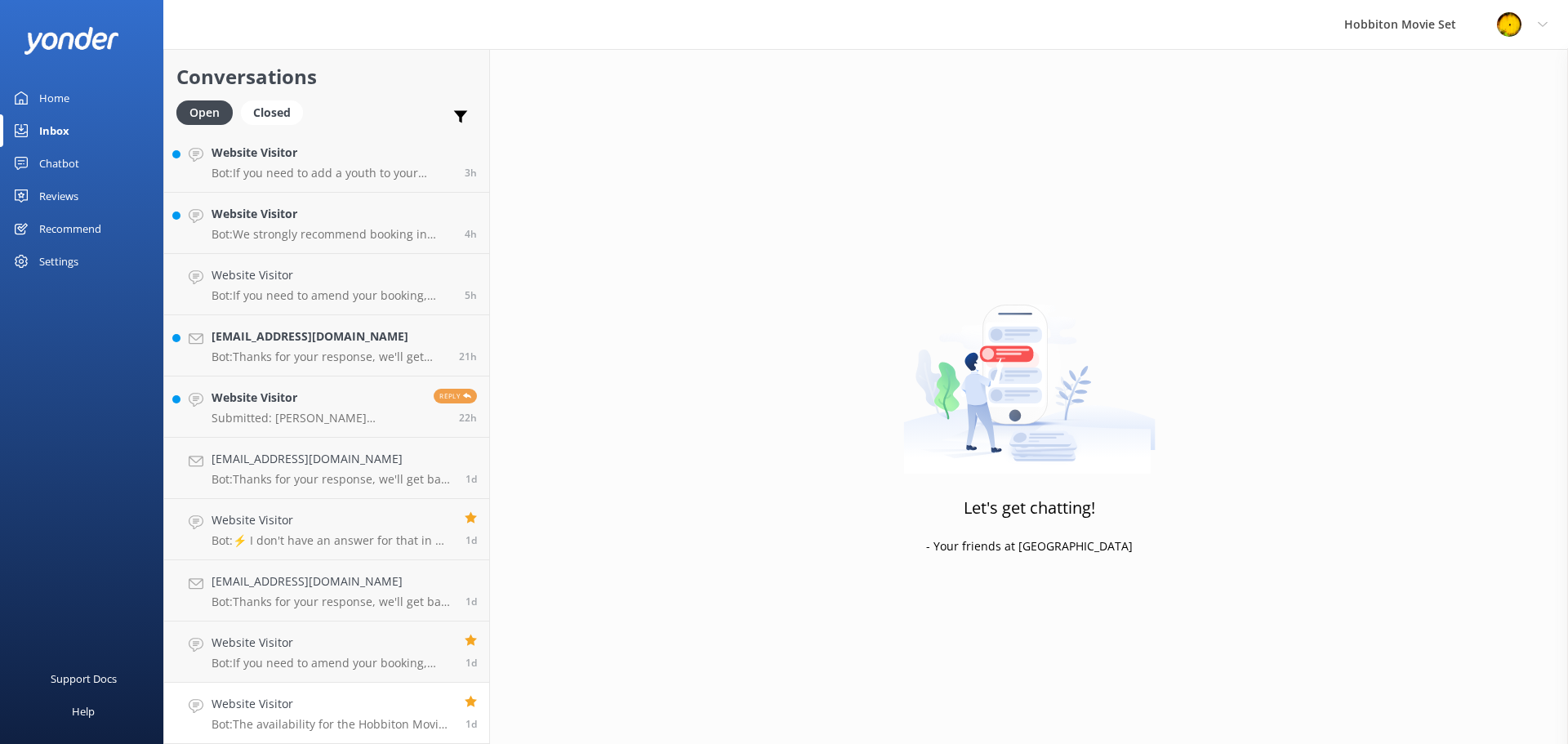
click at [326, 731] on link "Website Visitor Bot: The availability for the Hobbiton Movie Set Beer Festival …" at bounding box center [327, 713] width 325 height 61
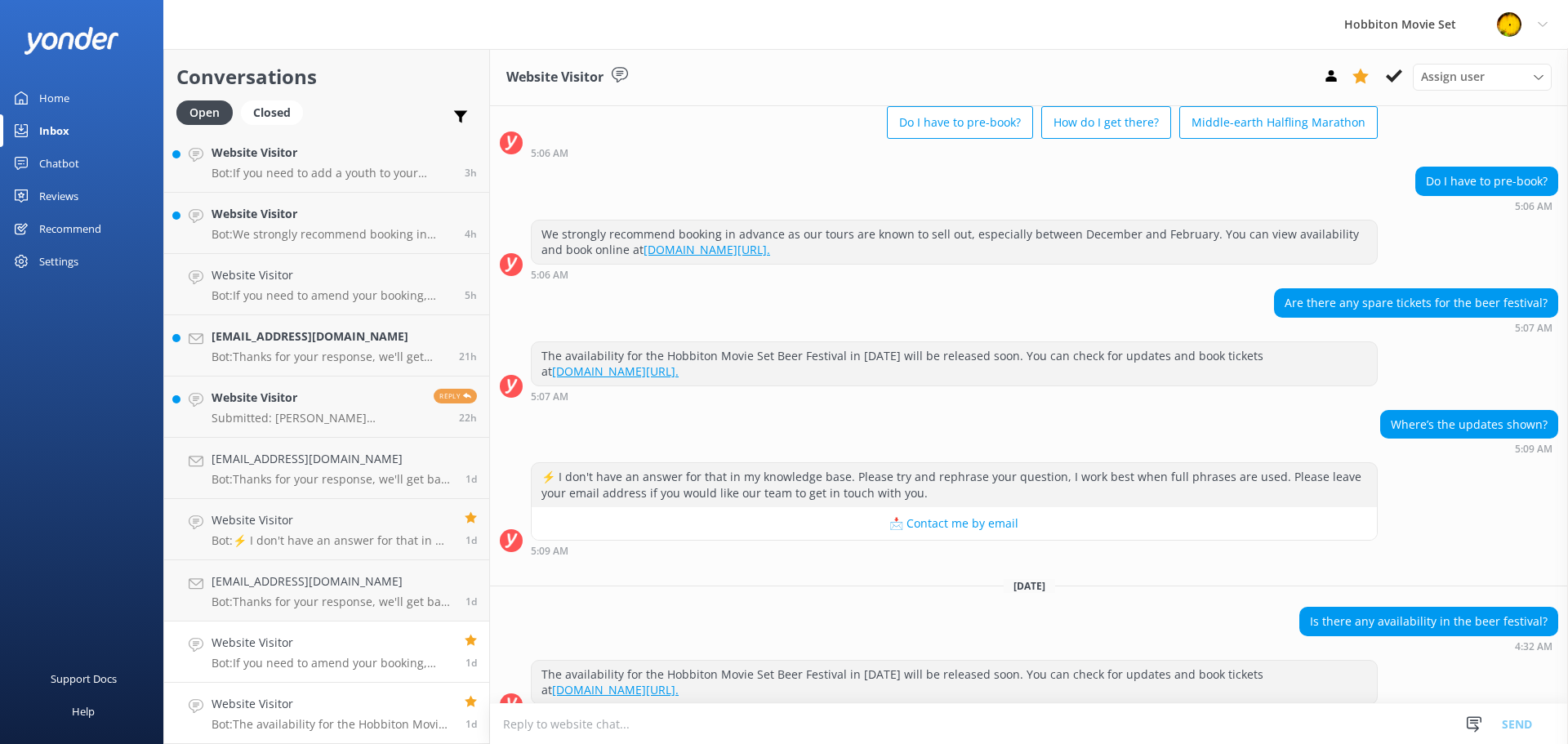
scroll to position [112, 0]
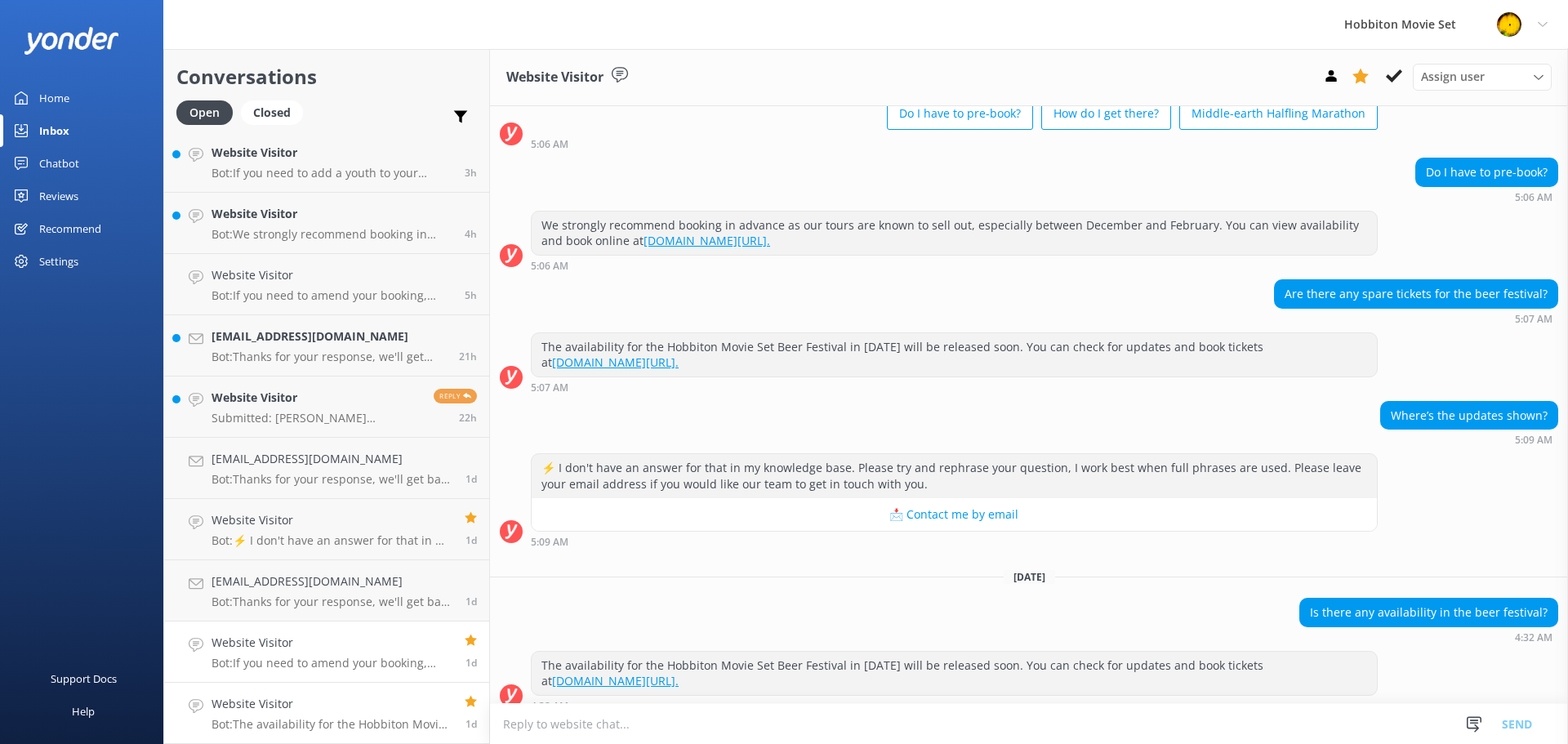
click at [279, 661] on p "Bot: If you need to amend your booking, please contact our team at [EMAIL_ADDRE…" at bounding box center [332, 663] width 241 height 15
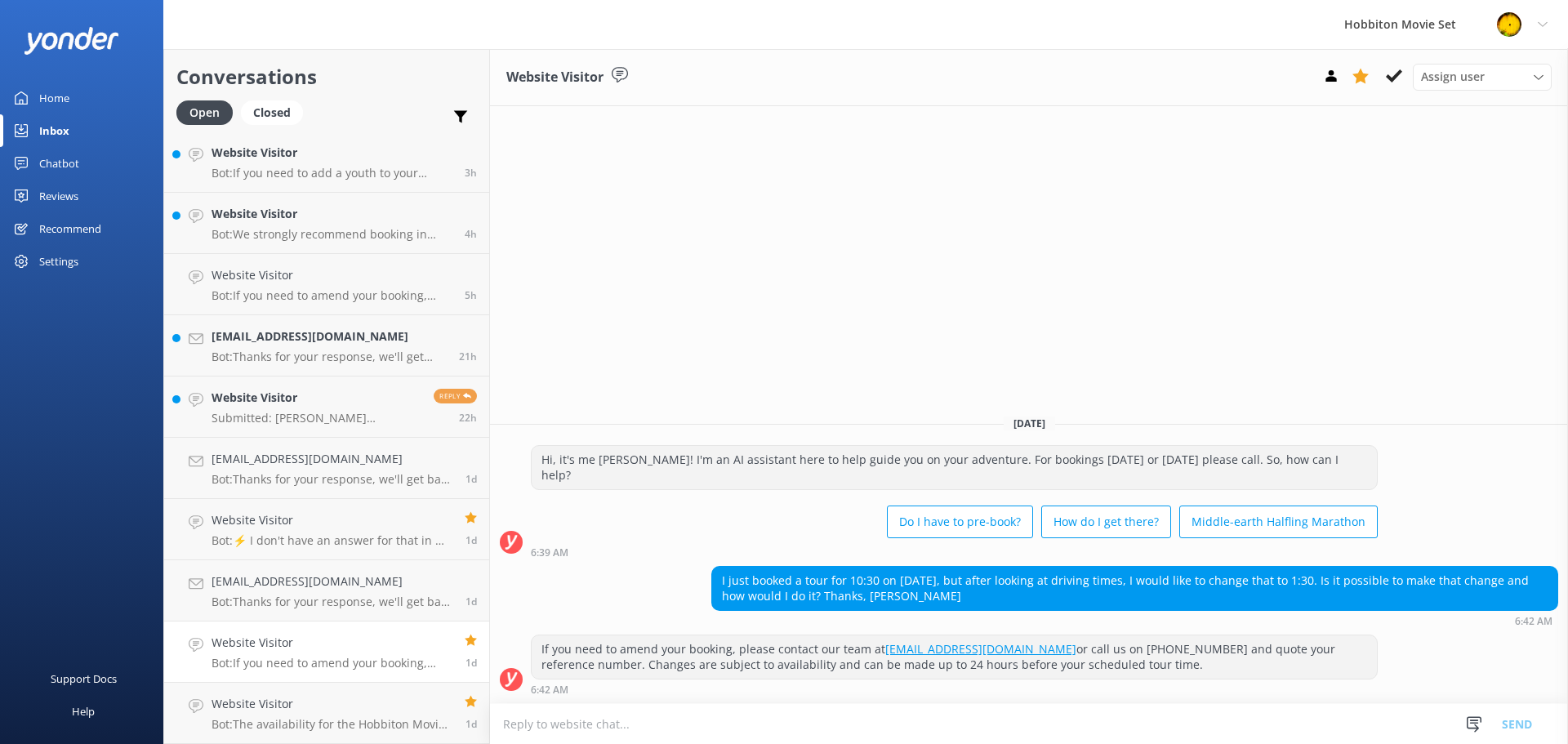
click at [305, 641] on h4 "Website Visitor" at bounding box center [332, 643] width 241 height 18
click at [303, 586] on h4 "[EMAIL_ADDRESS][DOMAIN_NAME]" at bounding box center [332, 581] width 242 height 18
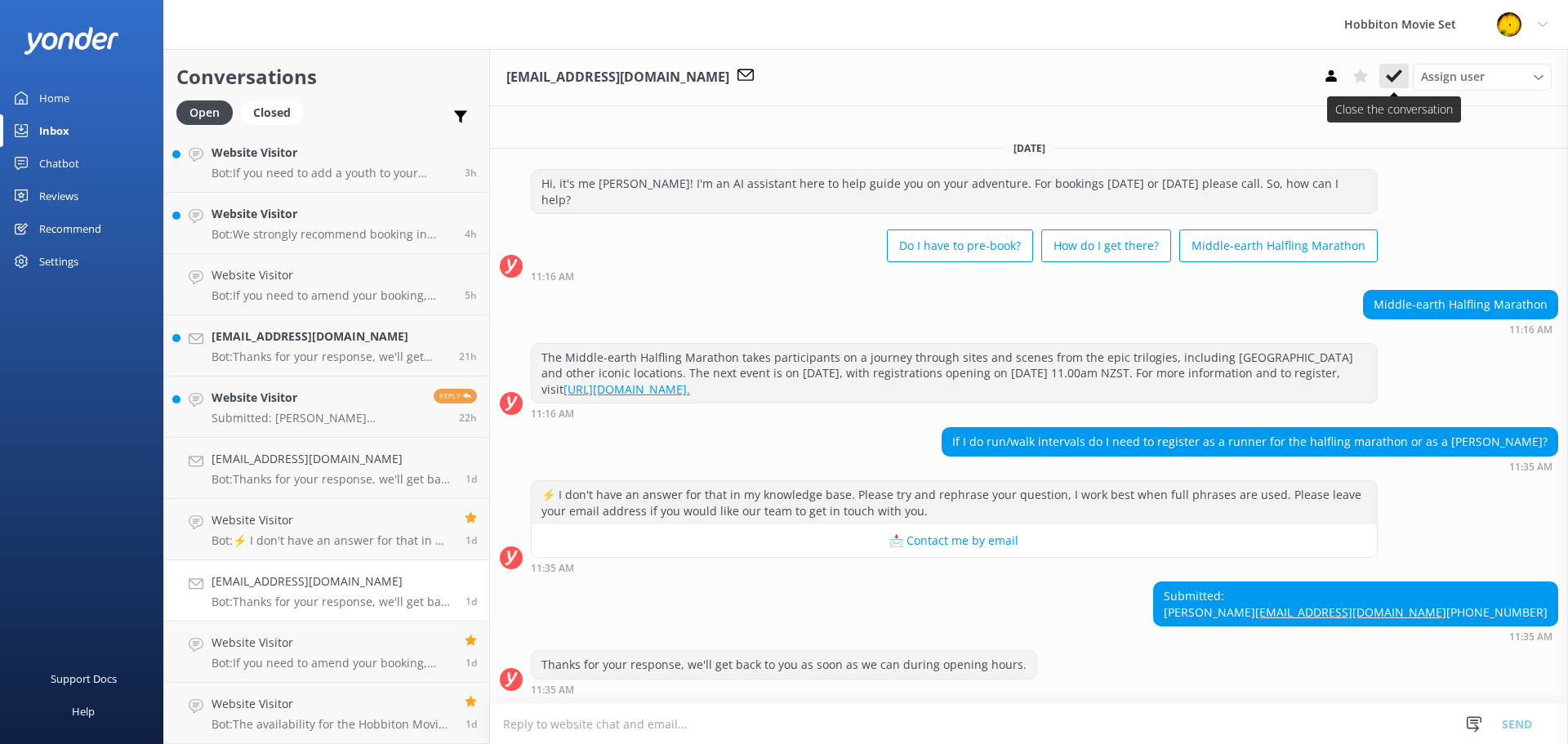
click at [1394, 84] on button at bounding box center [1394, 75] width 29 height 25
click at [293, 535] on p "Bot: ⚡ I don't have an answer for that in my knowledge base. Please try and rep…" at bounding box center [332, 541] width 241 height 15
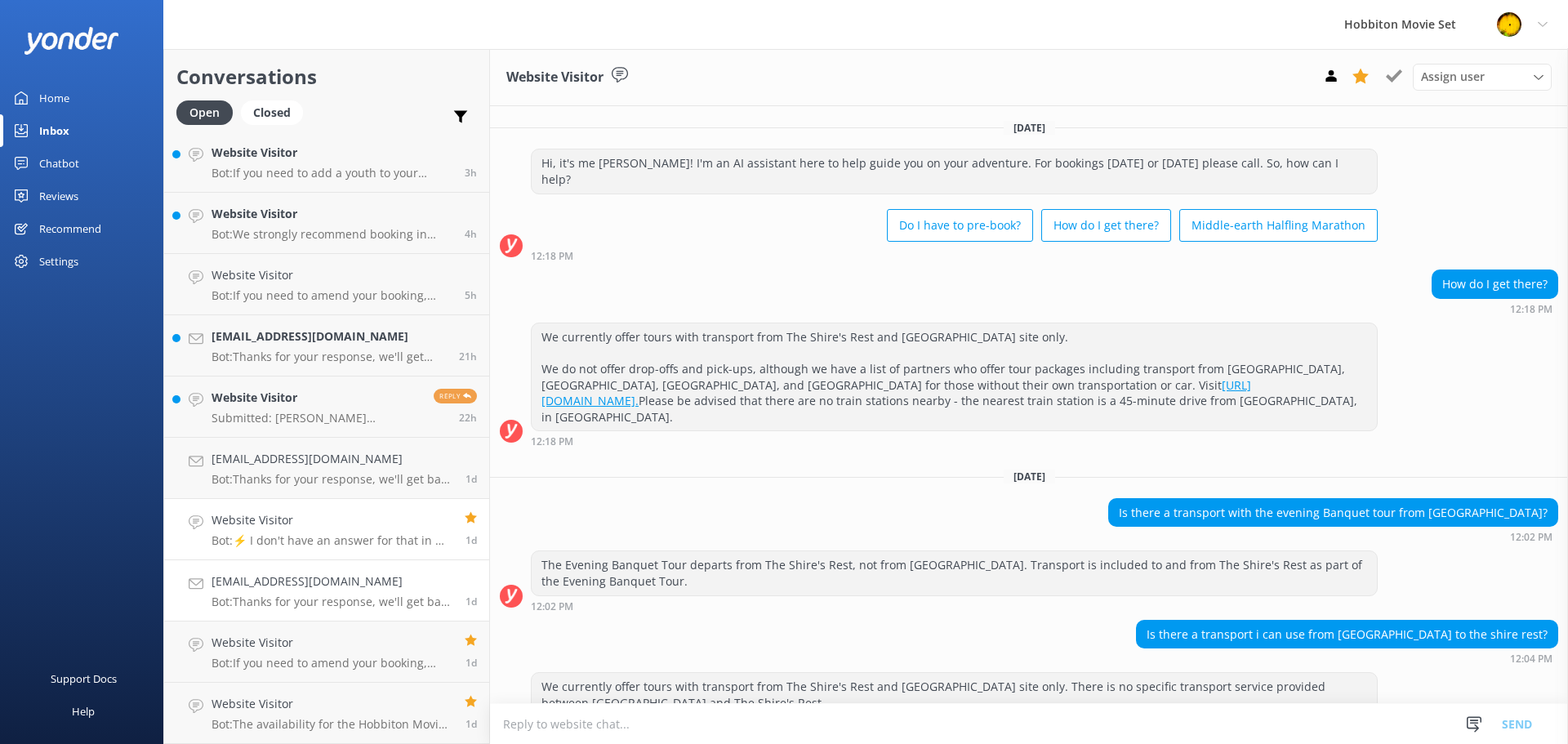
click at [312, 585] on h4 "[EMAIL_ADDRESS][DOMAIN_NAME]" at bounding box center [332, 581] width 242 height 18
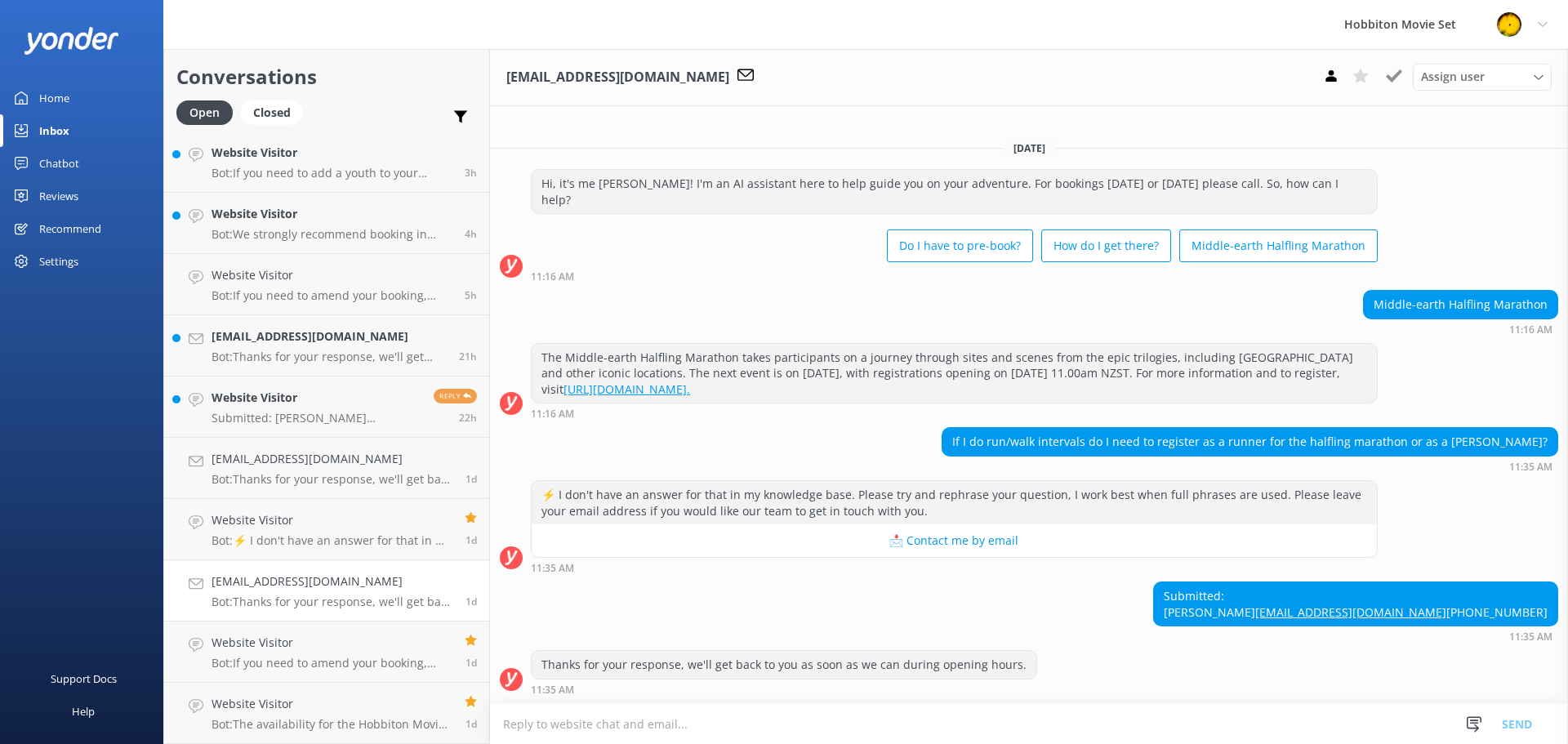
click at [1396, 74] on div "Assign user Hannah Team Member Lily Shayne Christian Mikayla Sonny Bryn Isabell…" at bounding box center [1434, 76] width 235 height 26
click at [350, 468] on h4 "[EMAIL_ADDRESS][DOMAIN_NAME]" at bounding box center [332, 459] width 242 height 18
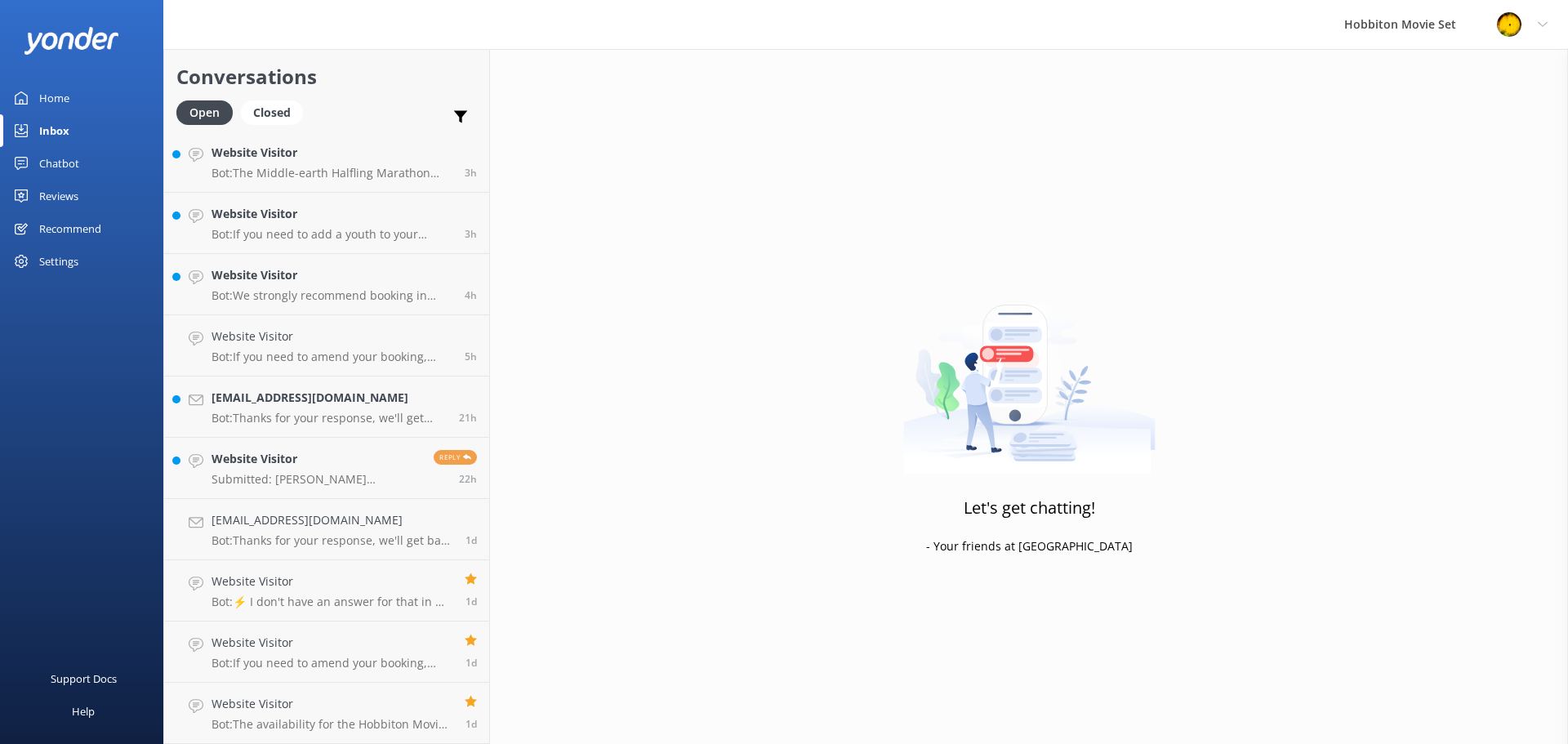
scroll to position [554, 0]
click at [331, 517] on h4 "[EMAIL_ADDRESS][DOMAIN_NAME]" at bounding box center [332, 521] width 242 height 18
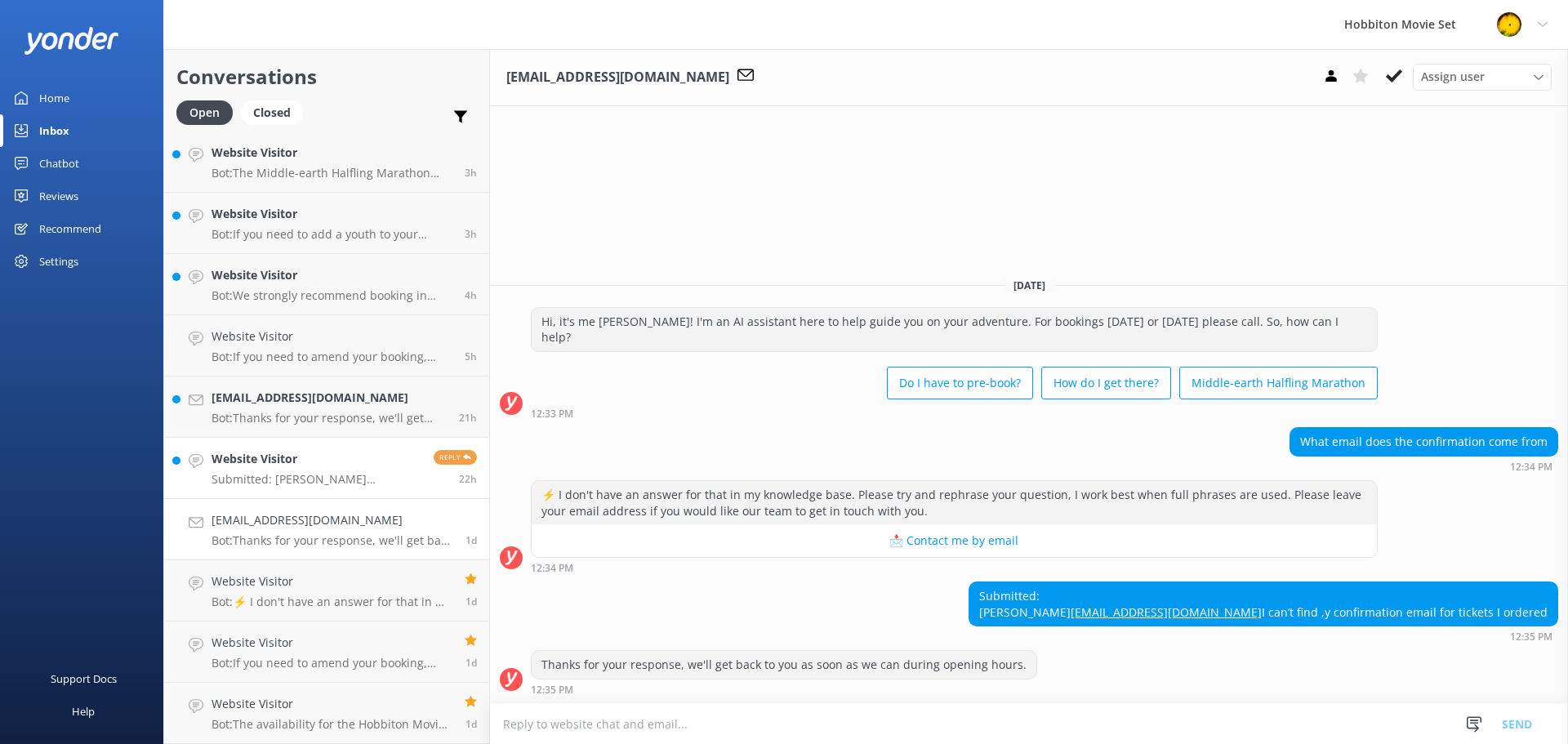
click at [324, 455] on h4 "Website Visitor" at bounding box center [316, 459] width 210 height 18
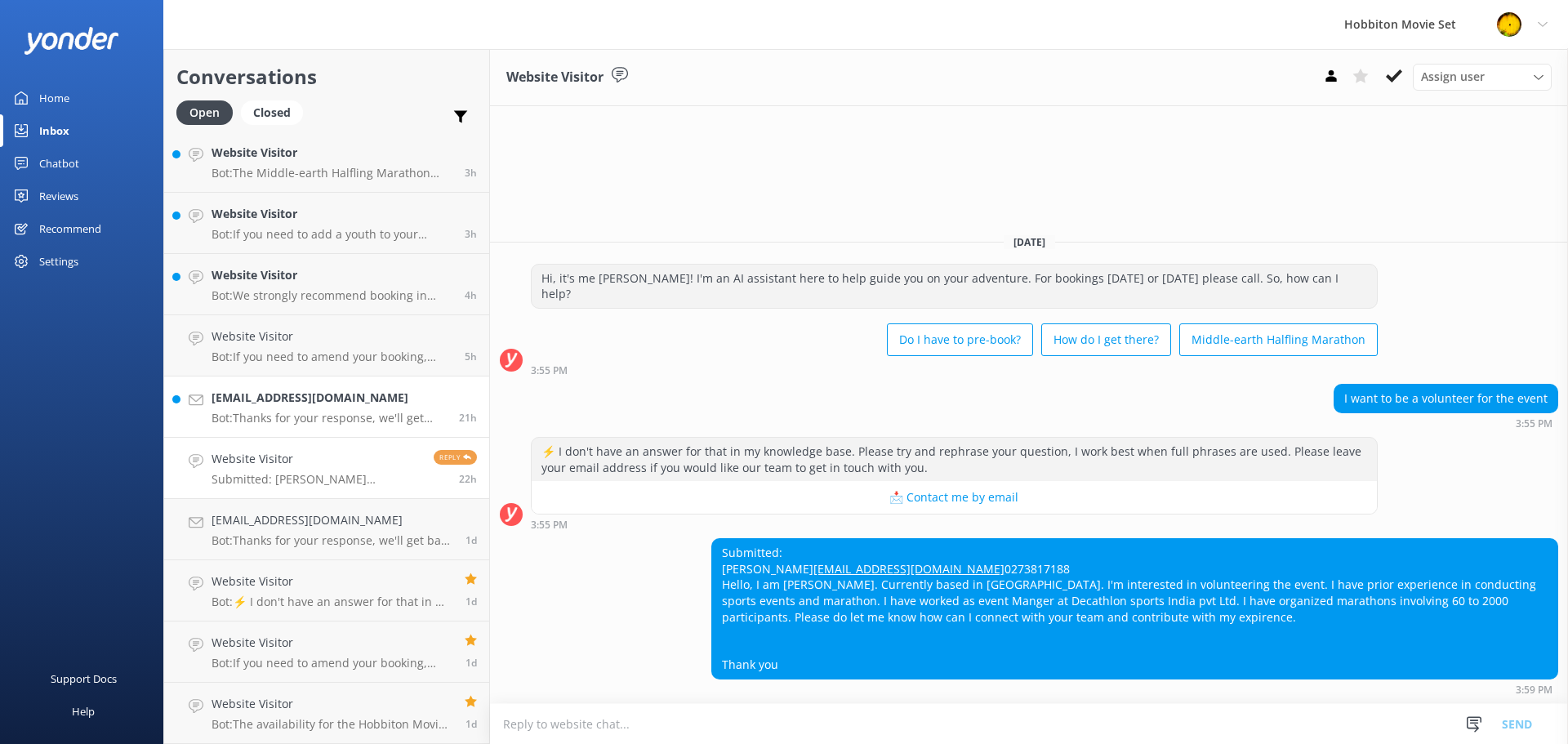
click at [321, 416] on p "Bot: Thanks for your response, we'll get back to you as soon as we can during o…" at bounding box center [329, 418] width 235 height 15
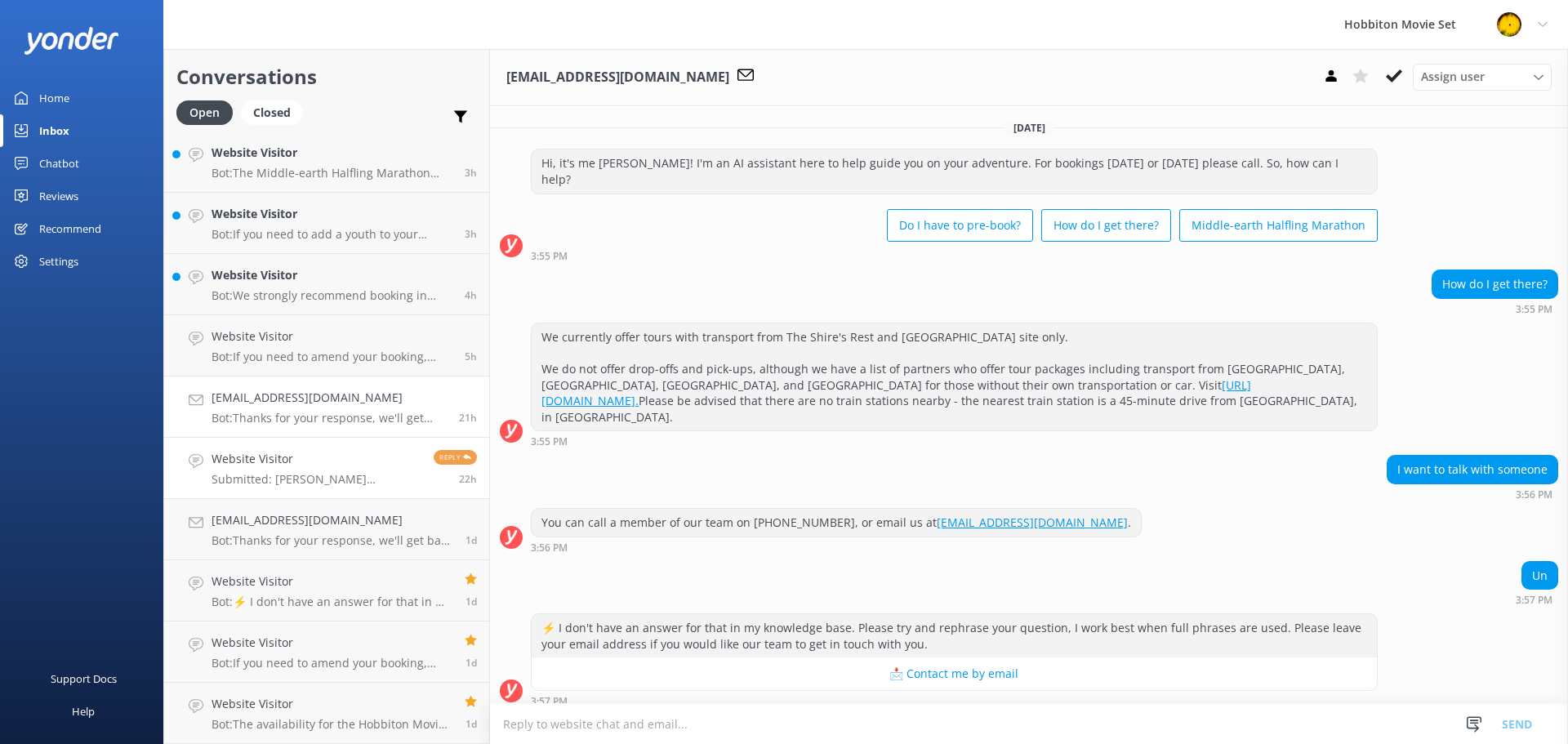
click at [274, 454] on h4 "Website Visitor" at bounding box center [316, 459] width 210 height 18
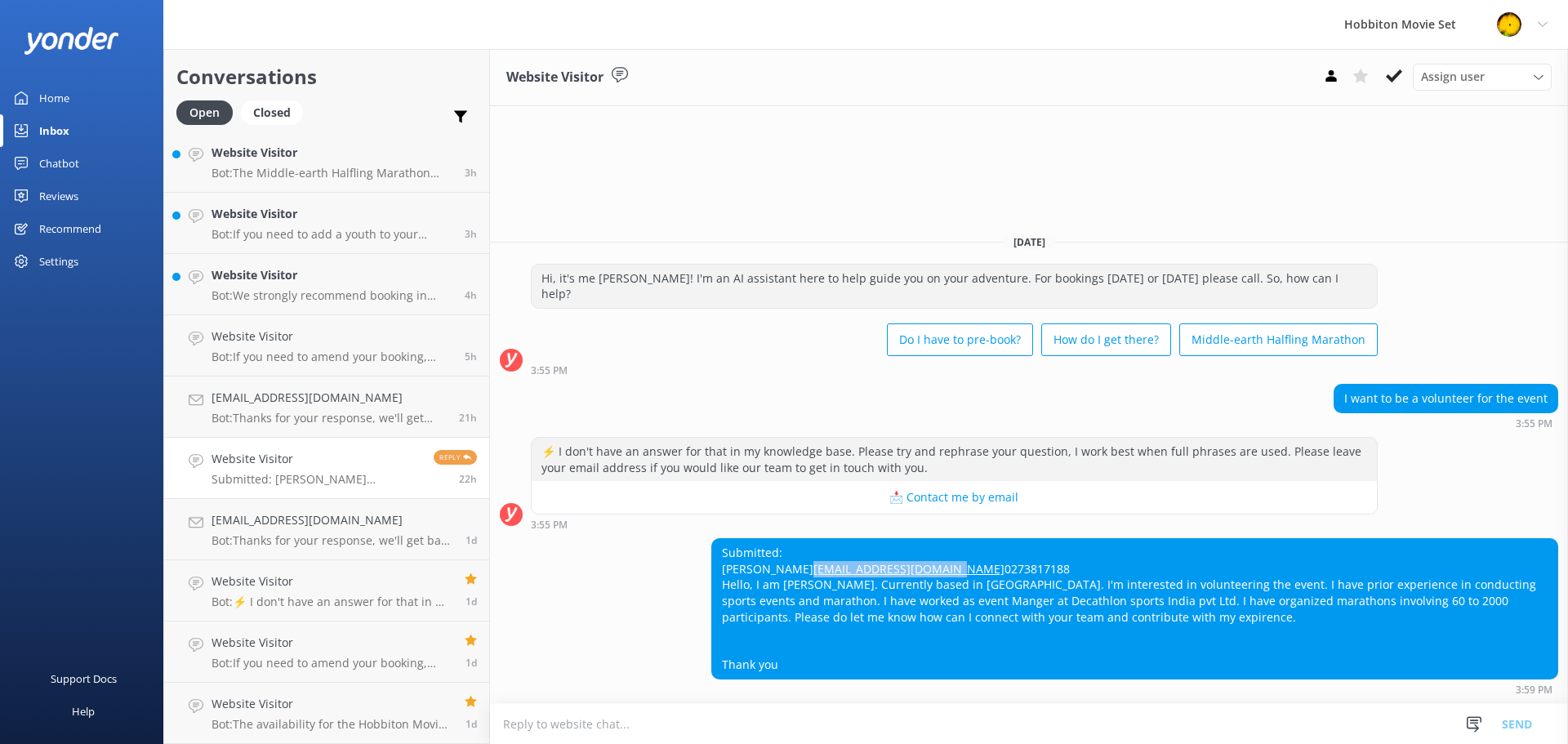
drag, startPoint x: 873, startPoint y: 557, endPoint x: 719, endPoint y: 558, distance: 154.0
click at [719, 558] on div "Submitted: Ali Mokashi ali.mokashi54@gmail.com 0273817188 Hello, I am Aliraza M…" at bounding box center [1135, 609] width 845 height 140
copy link "ali.mokashi54@gmail.com"
